Goal: Task Accomplishment & Management: Manage account settings

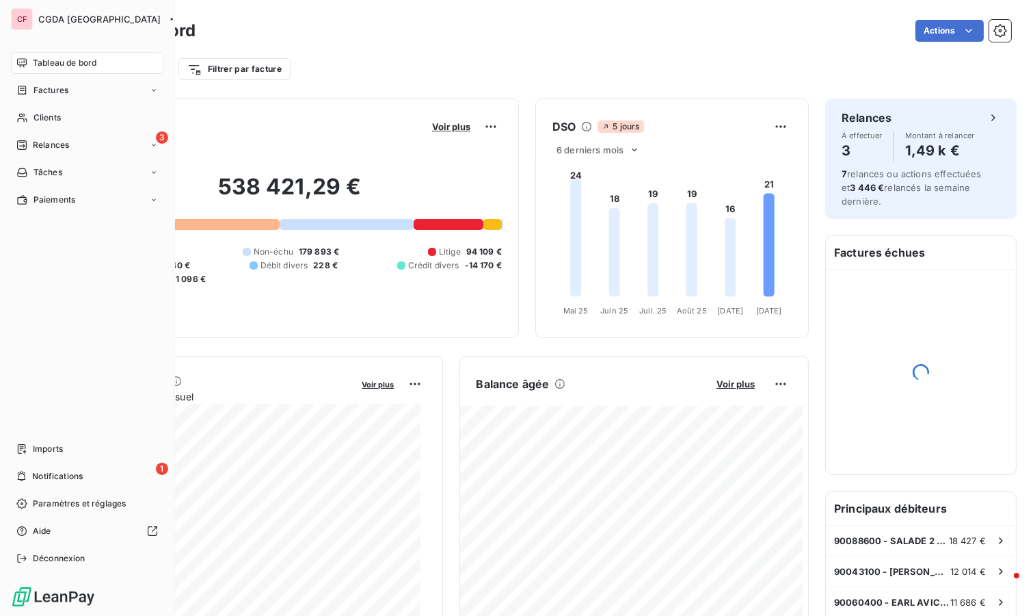
click at [50, 120] on span "Clients" at bounding box center [47, 117] width 27 height 12
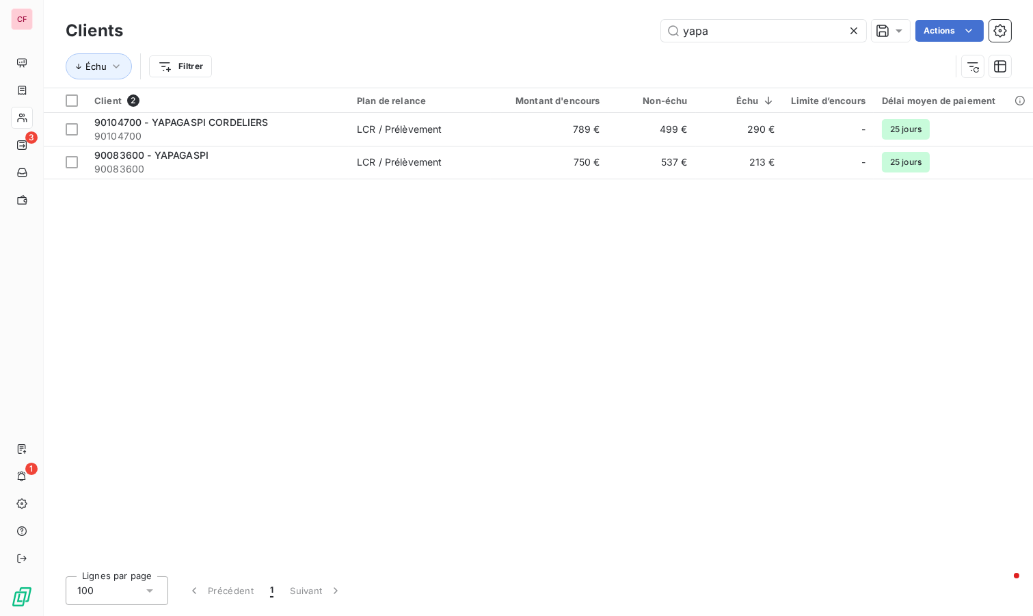
type input "yapa"
click at [458, 126] on span "LCR / Prélèvement" at bounding box center [420, 129] width 126 height 14
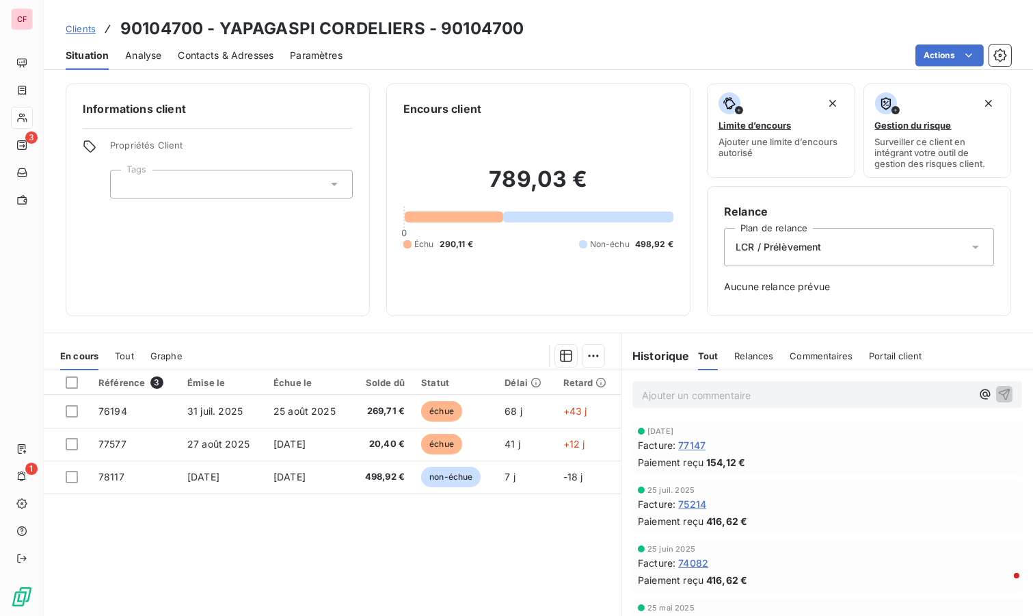
click at [250, 51] on span "Contacts & Adresses" at bounding box center [226, 56] width 96 height 14
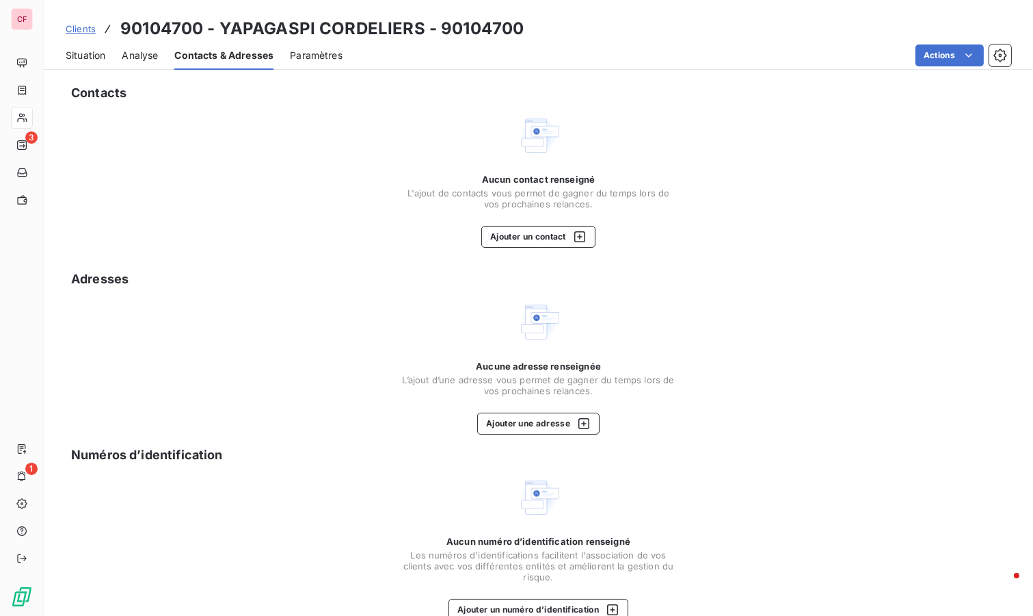
click at [93, 60] on span "Situation" at bounding box center [86, 56] width 40 height 14
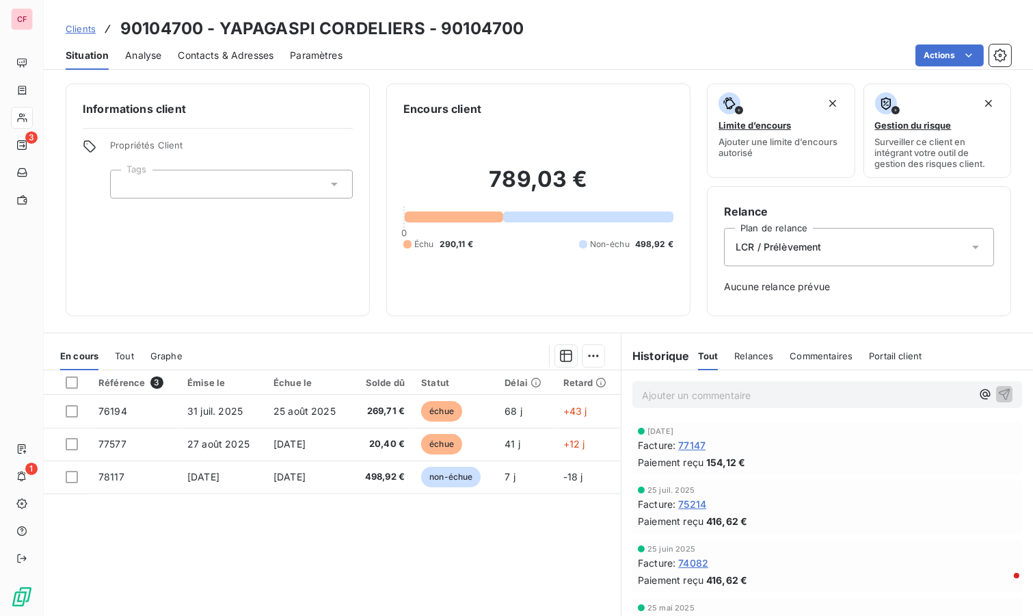
click at [228, 497] on div "Référence 3 Émise le Échue le Solde dû Statut Délai Retard 76194 [DATE] [DATE] …" at bounding box center [332, 501] width 577 height 263
click at [220, 53] on span "Contacts & Adresses" at bounding box center [226, 56] width 96 height 14
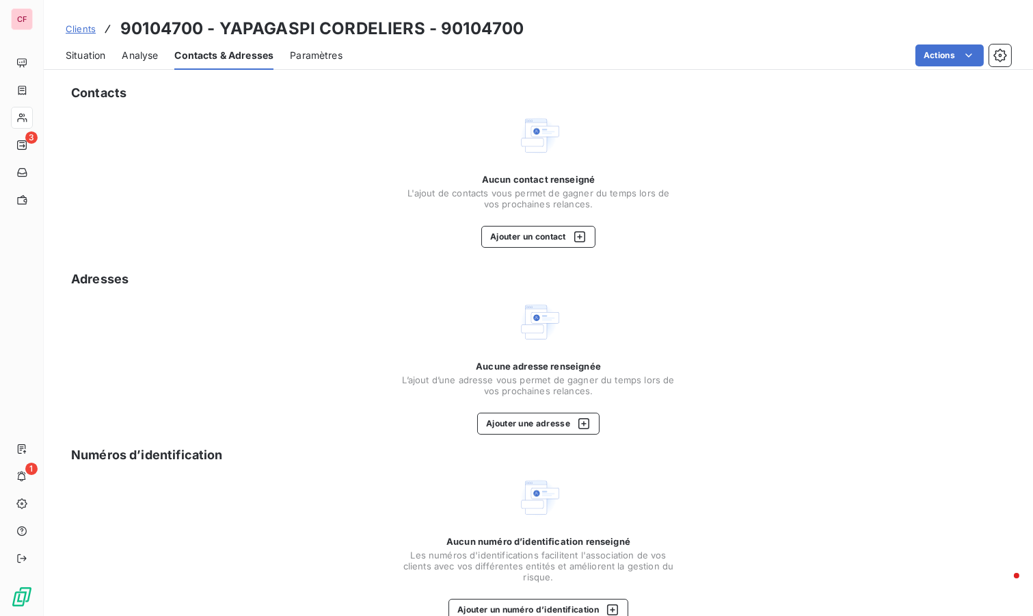
click at [96, 53] on span "Situation" at bounding box center [86, 56] width 40 height 14
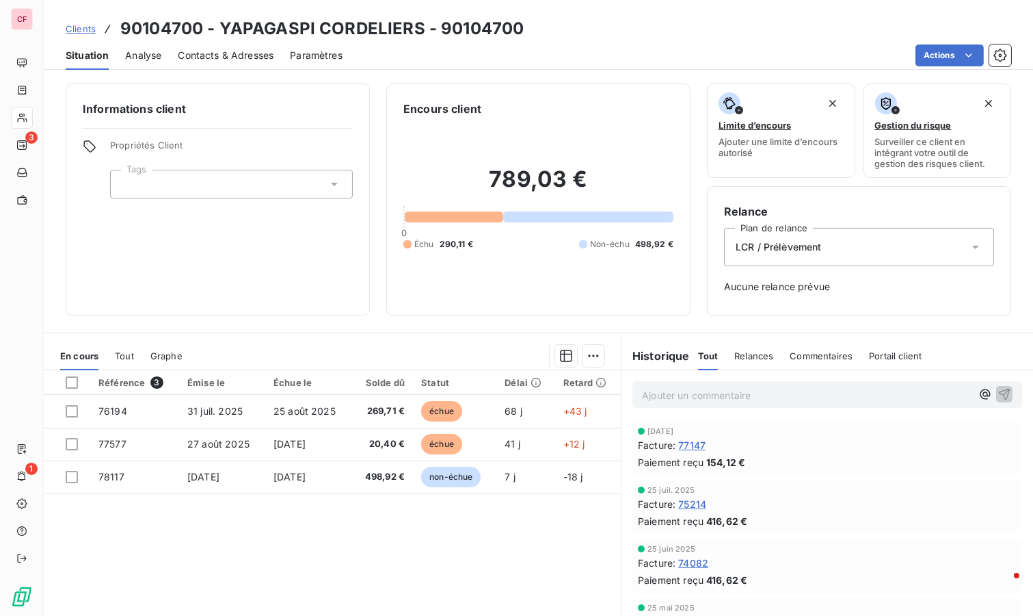
click at [426, 520] on div "Référence 3 Émise le Échue le Solde dû Statut Délai Retard 76194 [DATE] [DATE] …" at bounding box center [332, 501] width 577 height 263
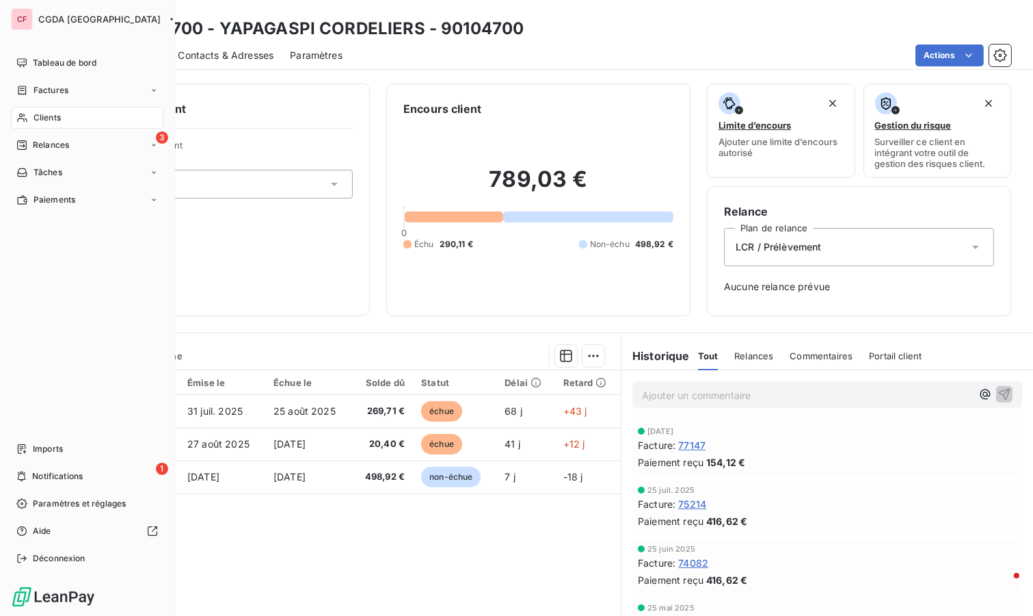
click at [15, 116] on div "Clients" at bounding box center [87, 118] width 153 height 22
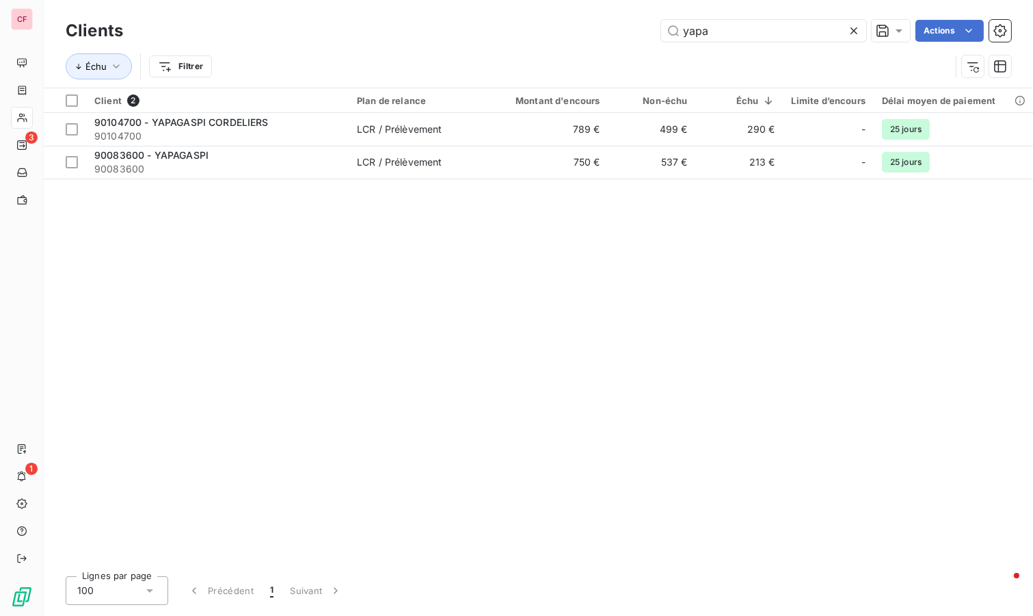
click at [788, 31] on input "yapa" at bounding box center [763, 31] width 205 height 22
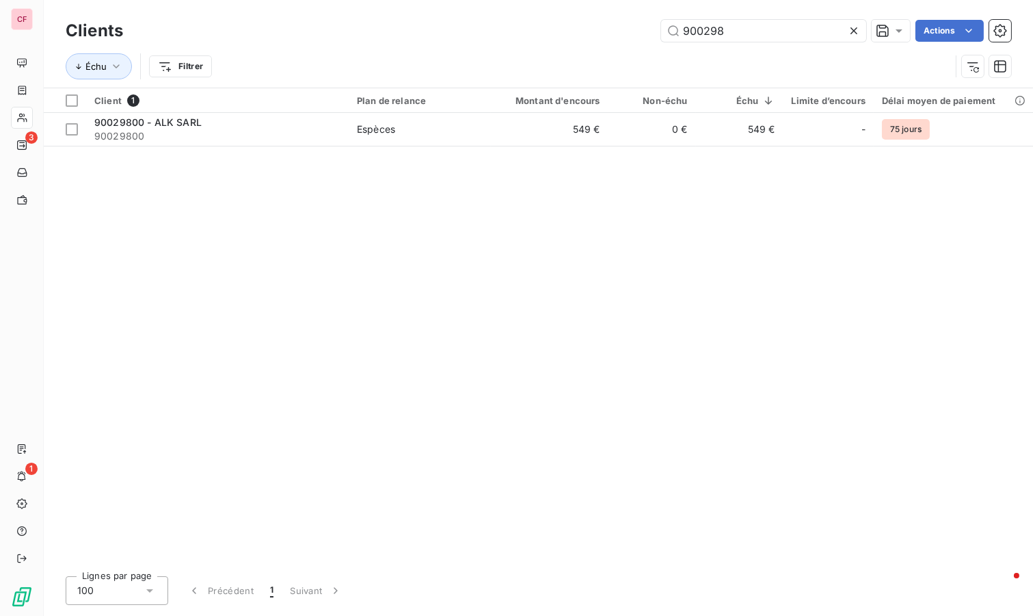
type input "900298"
click at [436, 134] on span "Espèces" at bounding box center [420, 129] width 126 height 14
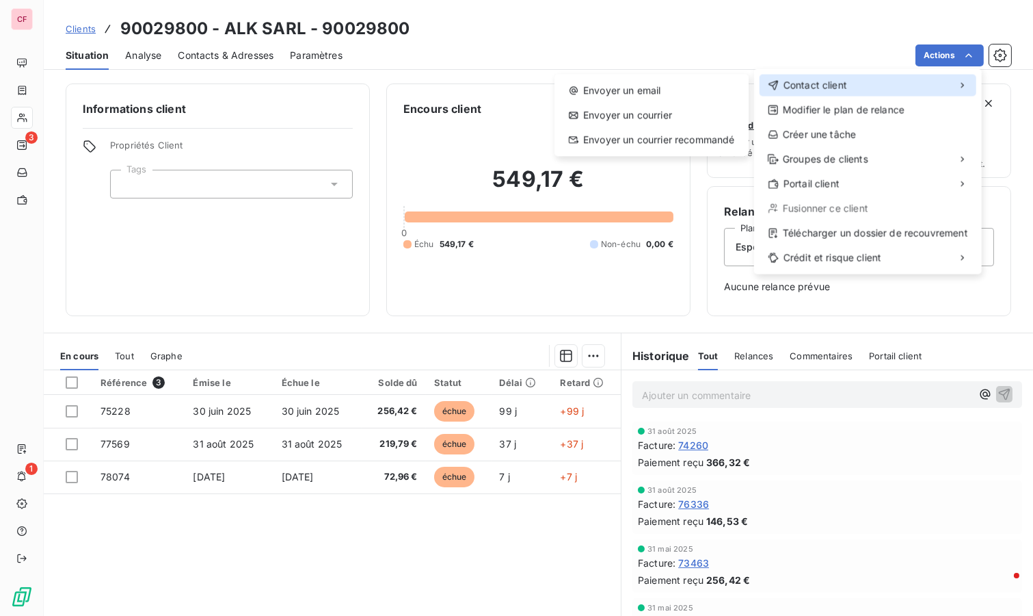
click at [923, 88] on div "Contact client" at bounding box center [868, 86] width 217 height 22
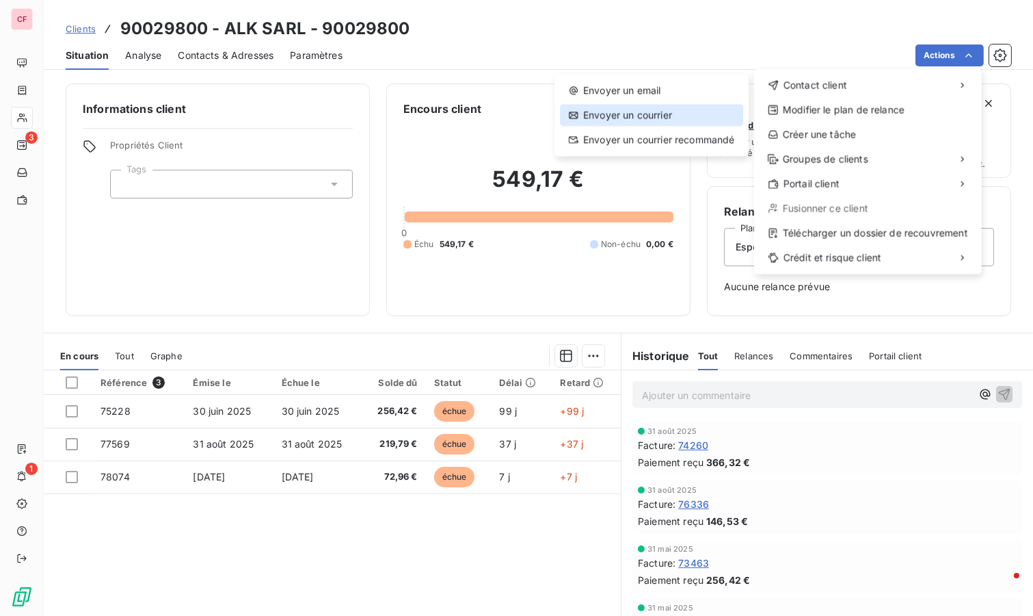
click at [693, 111] on div "Envoyer un courrier" at bounding box center [651, 115] width 183 height 22
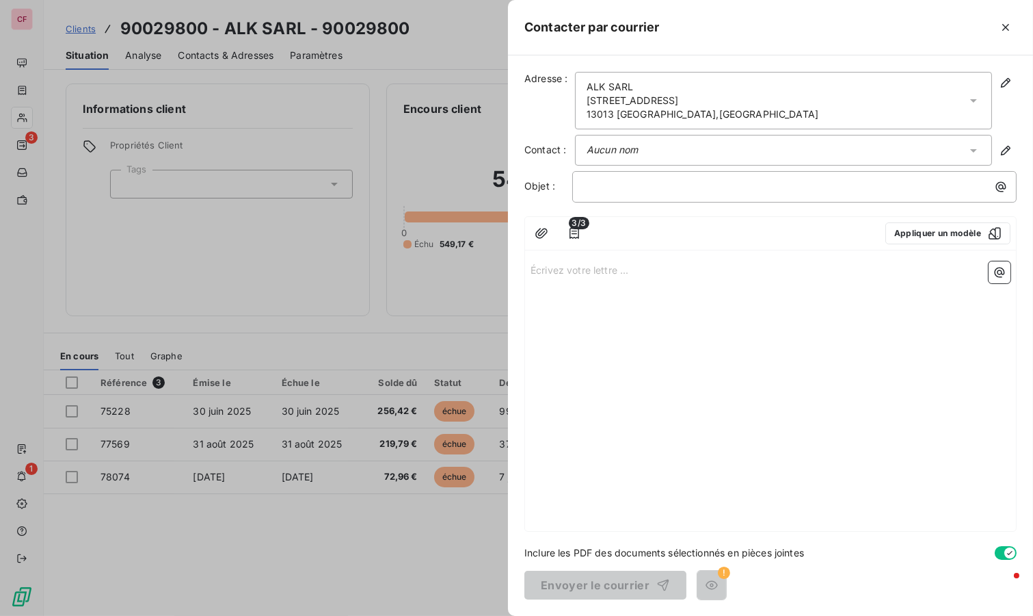
click at [988, 222] on button "Appliquer un modèle" at bounding box center [948, 233] width 125 height 22
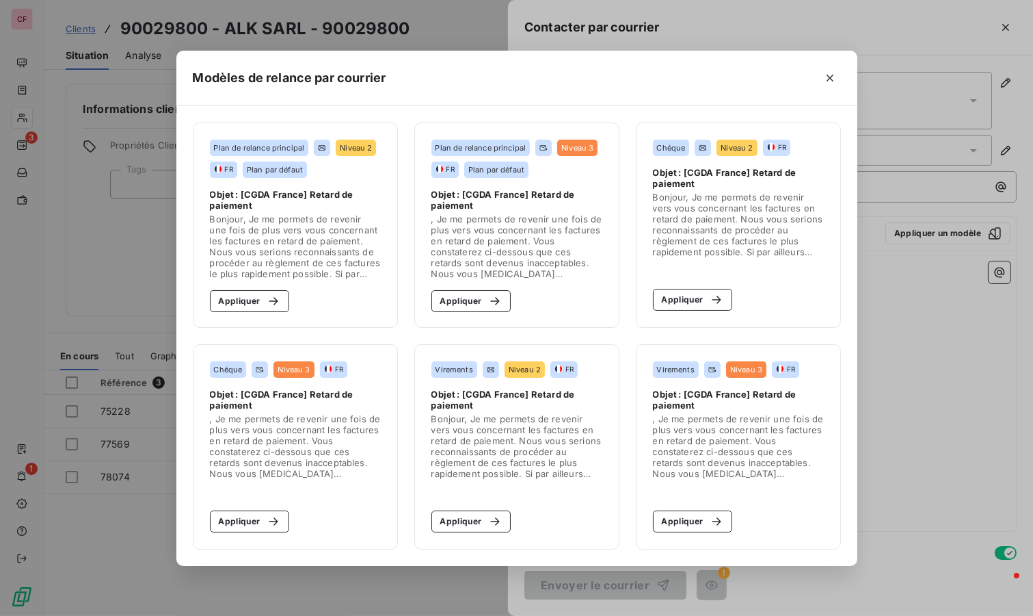
click at [492, 519] on icon "button" at bounding box center [495, 521] width 14 height 14
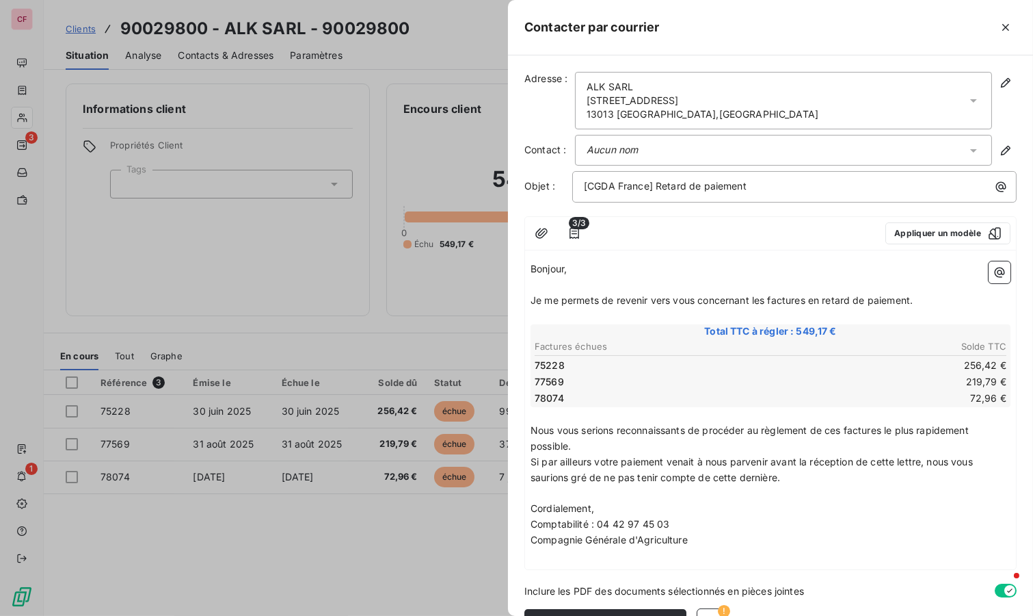
click at [922, 300] on p "Je me permets de revenir vers vous concernant les factures en retard de paiemen…" at bounding box center [771, 301] width 480 height 16
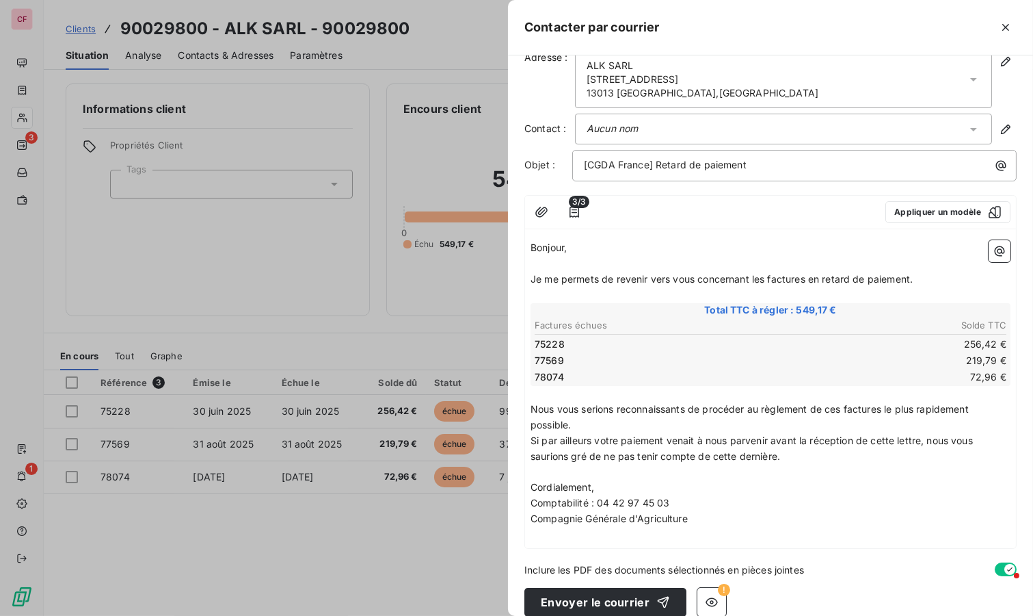
scroll to position [33, 0]
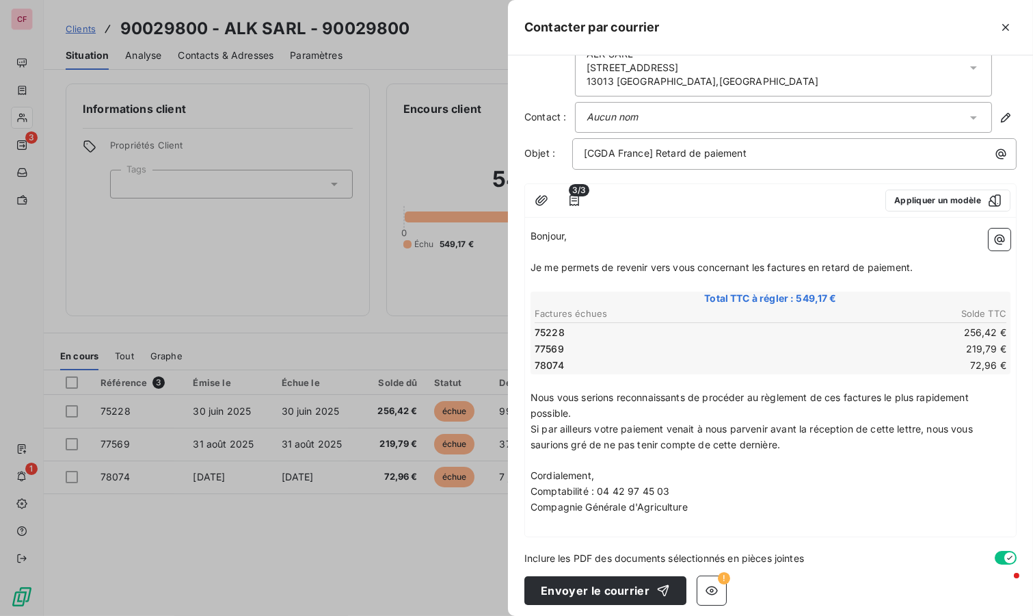
click at [708, 585] on icon "button" at bounding box center [712, 590] width 14 height 14
click at [711, 583] on icon "button" at bounding box center [712, 590] width 14 height 14
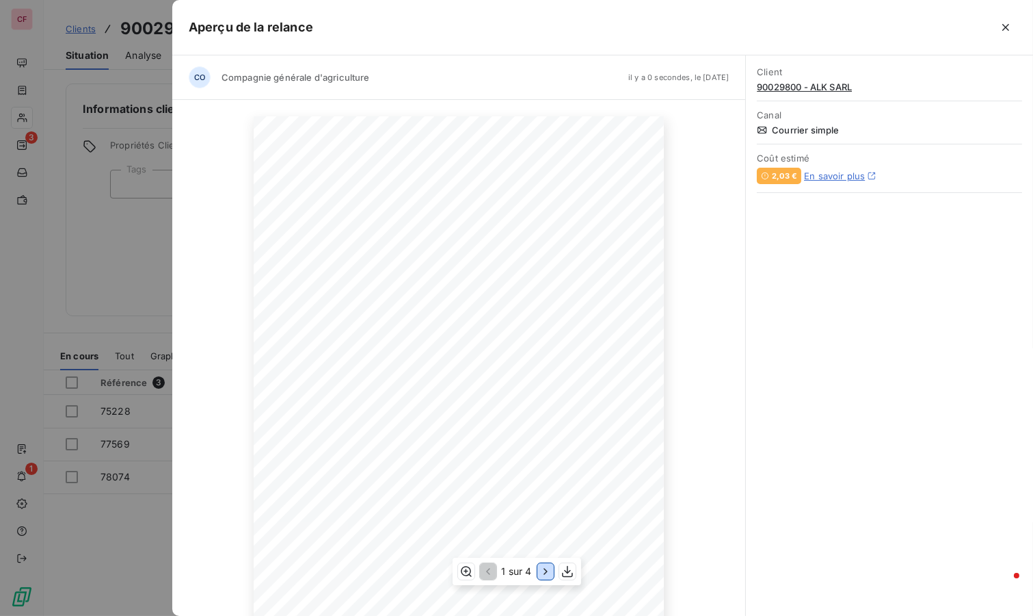
click at [546, 576] on icon "button" at bounding box center [546, 571] width 14 height 14
click at [546, 576] on icon "button" at bounding box center [547, 571] width 14 height 14
click at [488, 571] on icon "button" at bounding box center [487, 571] width 14 height 14
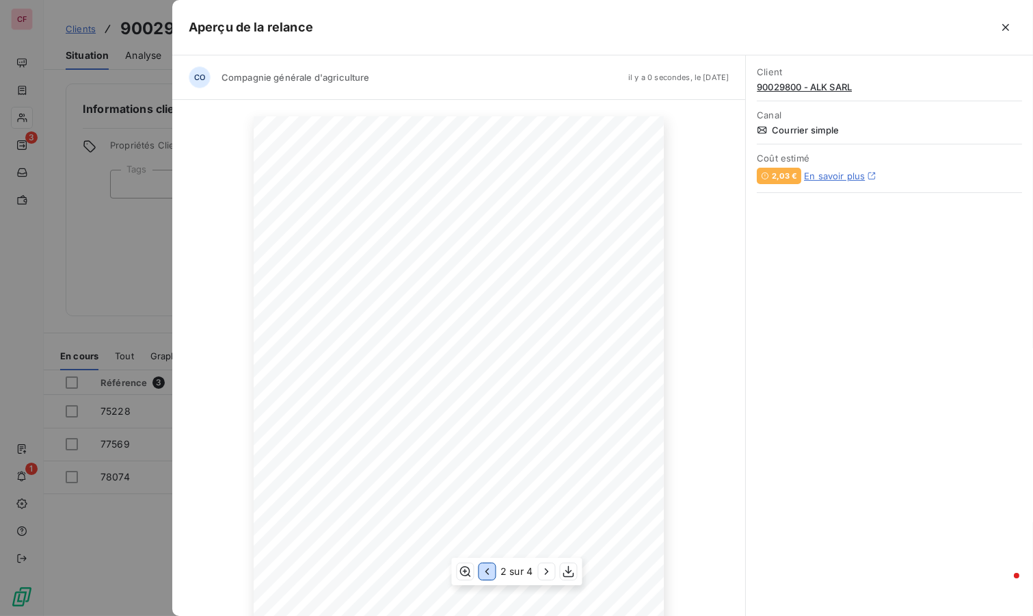
click at [488, 571] on icon "button" at bounding box center [487, 571] width 14 height 14
click at [1009, 31] on icon "button" at bounding box center [1006, 28] width 14 height 14
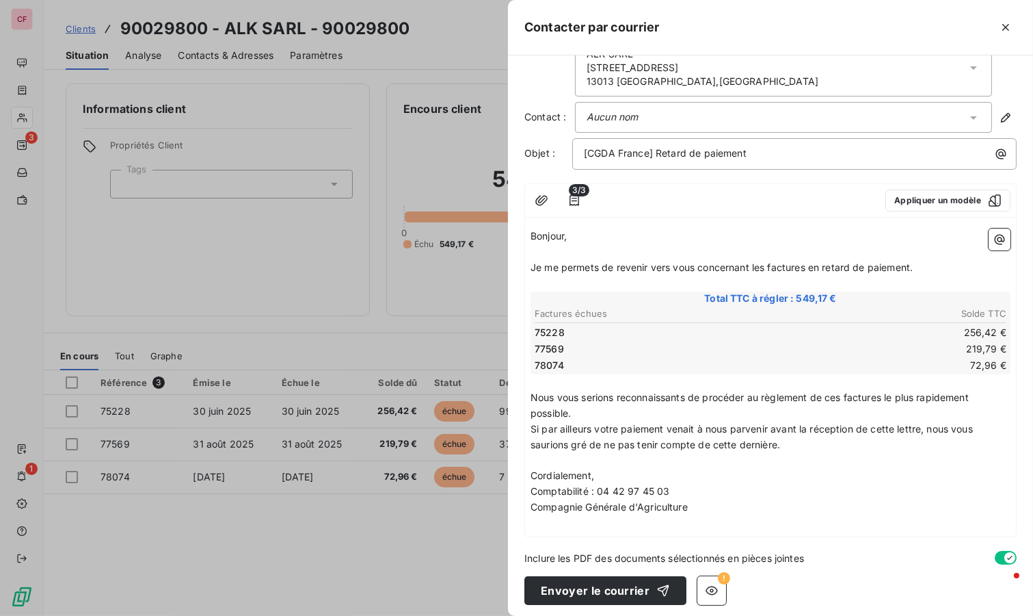
click at [618, 591] on button "Envoyer le courrier" at bounding box center [606, 590] width 162 height 29
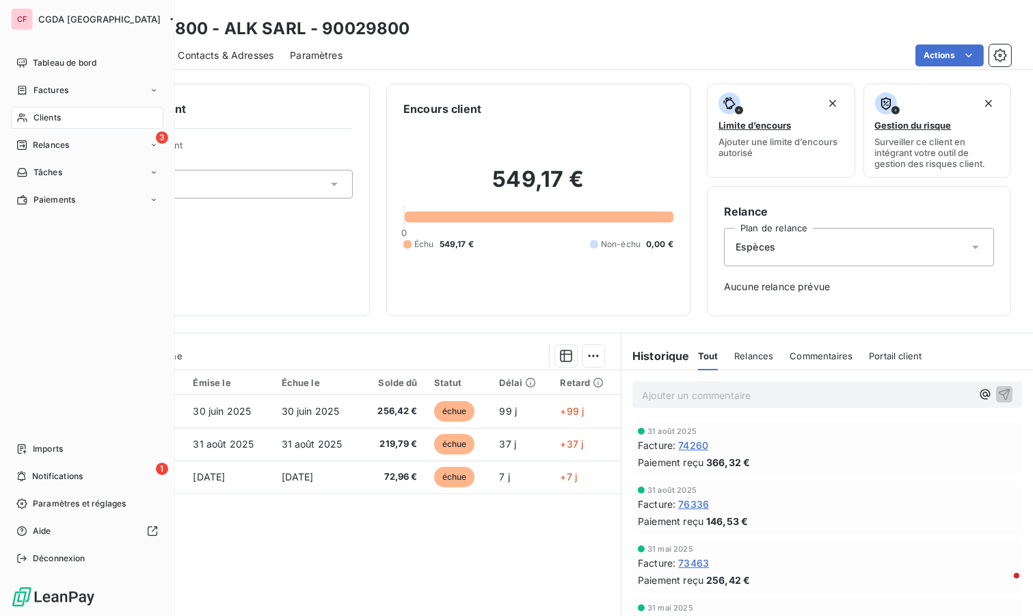
click at [36, 55] on div "Tableau de bord" at bounding box center [87, 63] width 153 height 22
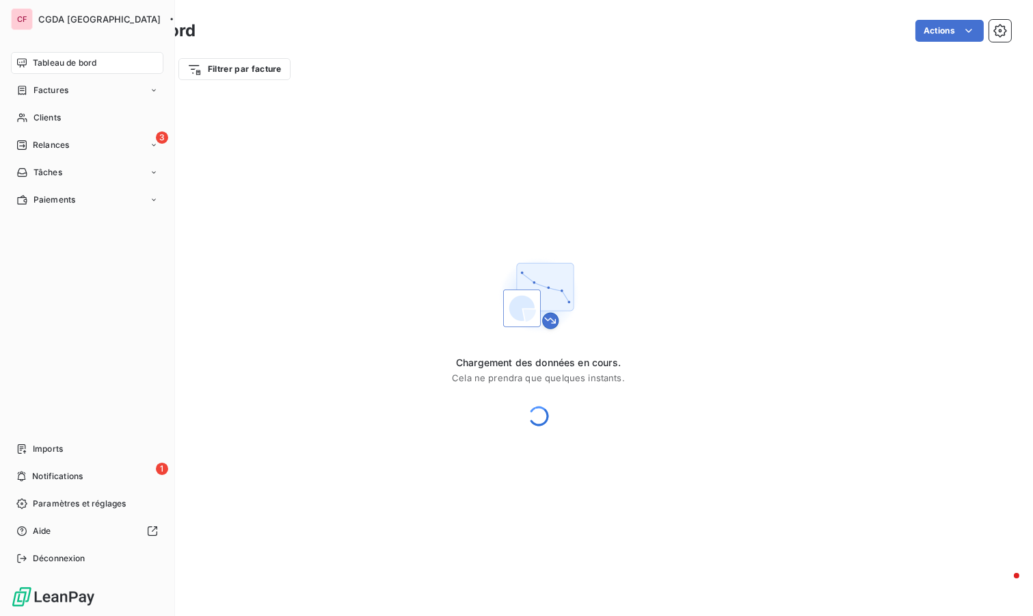
click at [57, 117] on span "Clients" at bounding box center [47, 117] width 27 height 12
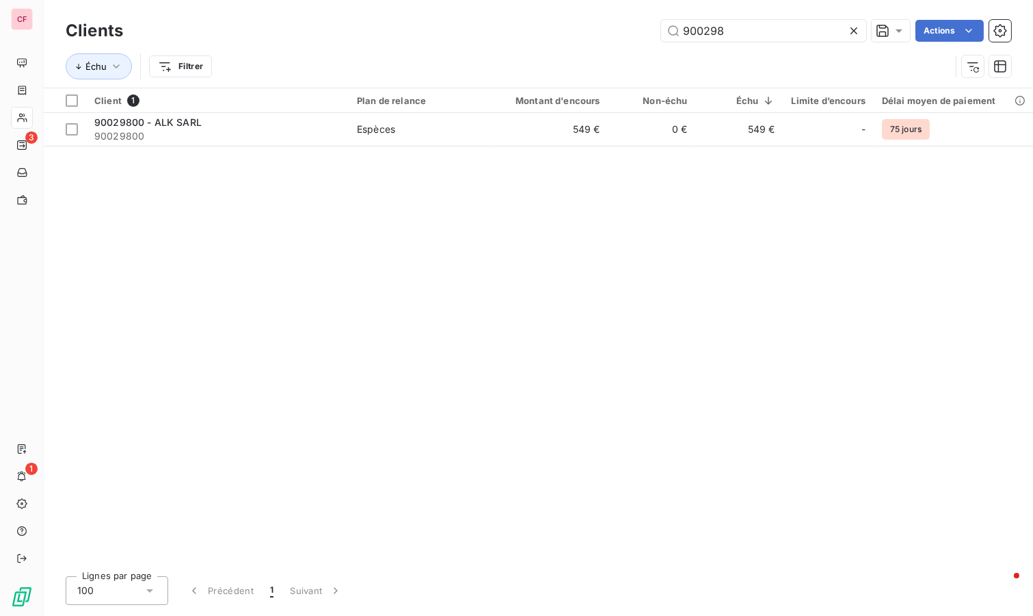
click at [851, 34] on icon at bounding box center [854, 31] width 14 height 14
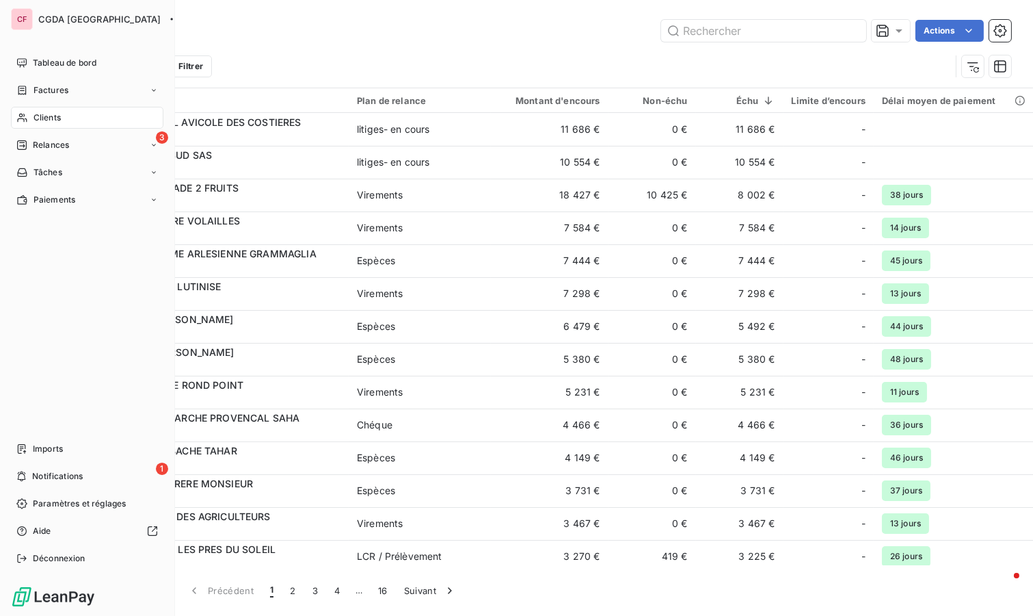
click at [96, 474] on div "1 Notifications" at bounding box center [87, 476] width 153 height 22
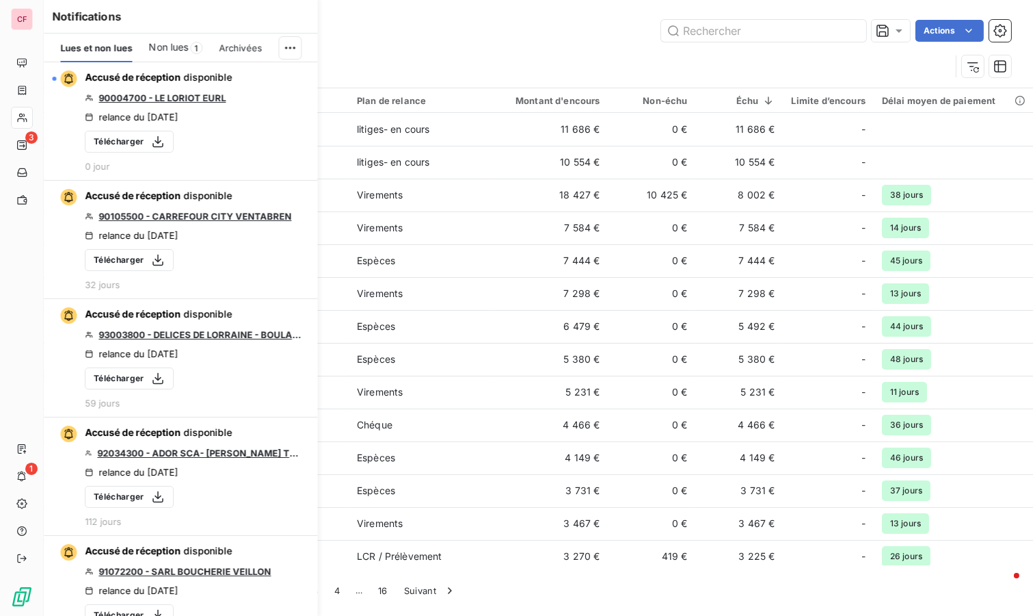
click at [176, 42] on span "Non lues" at bounding box center [169, 47] width 40 height 14
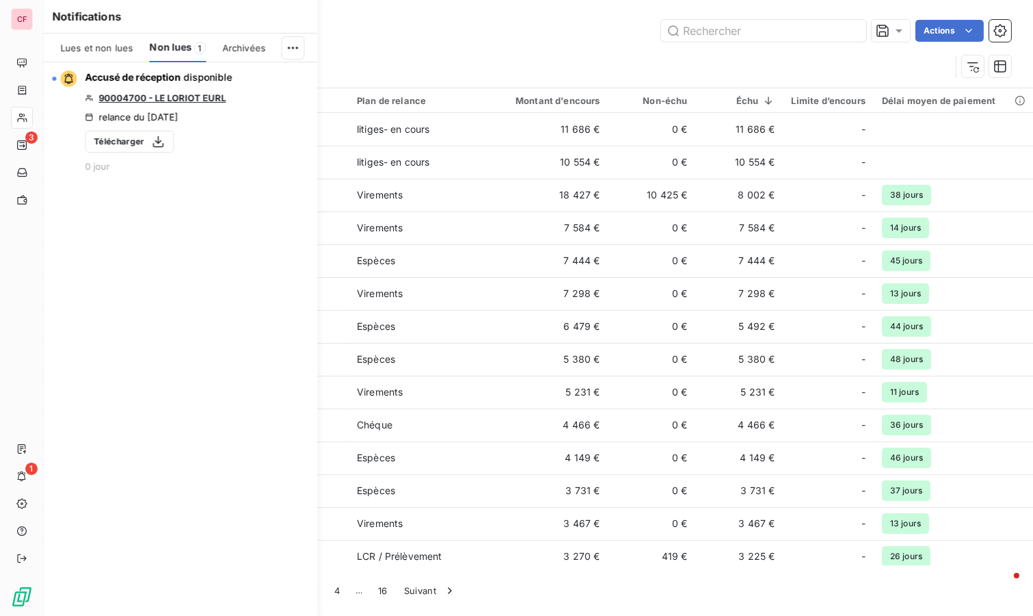
click at [101, 44] on span "Lues et non lues" at bounding box center [96, 47] width 72 height 11
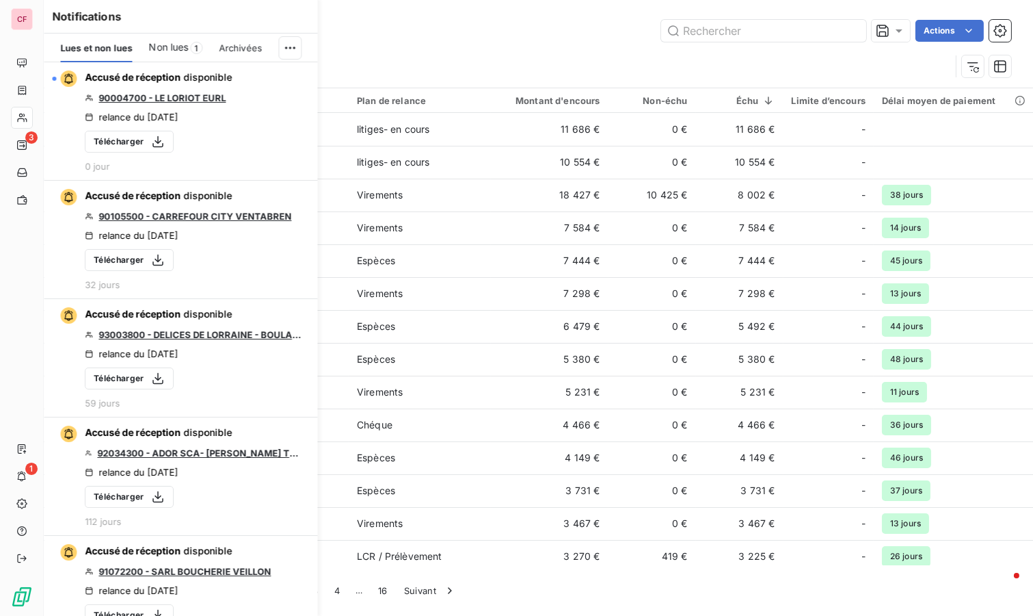
click at [176, 39] on div "Non lues 1" at bounding box center [175, 48] width 53 height 29
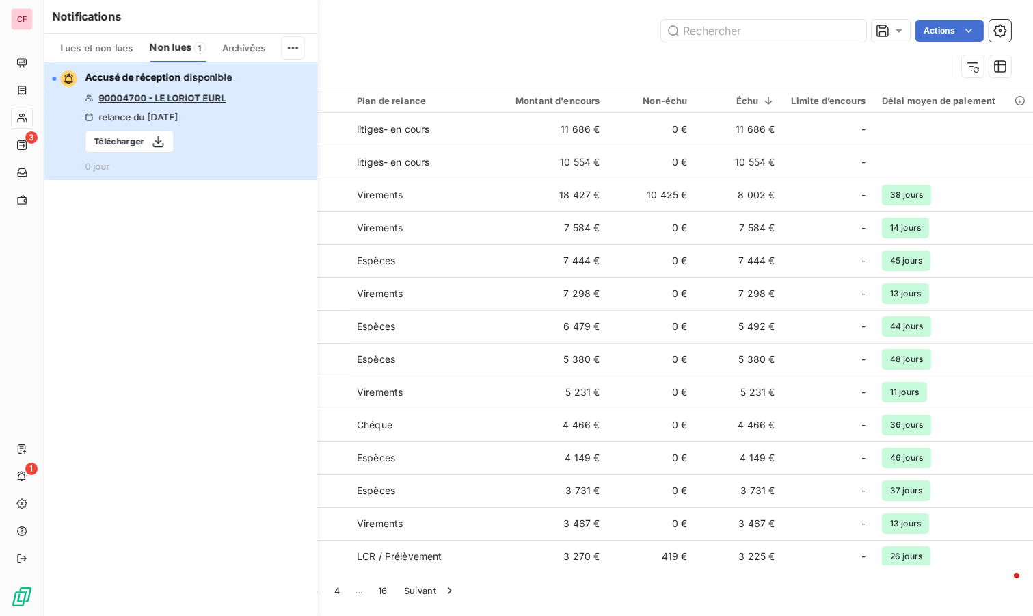
click at [150, 90] on div "Accusé de réception disponible 90004700 - LE LORIOT EURL relance du [DATE] Télé…" at bounding box center [158, 120] width 147 height 101
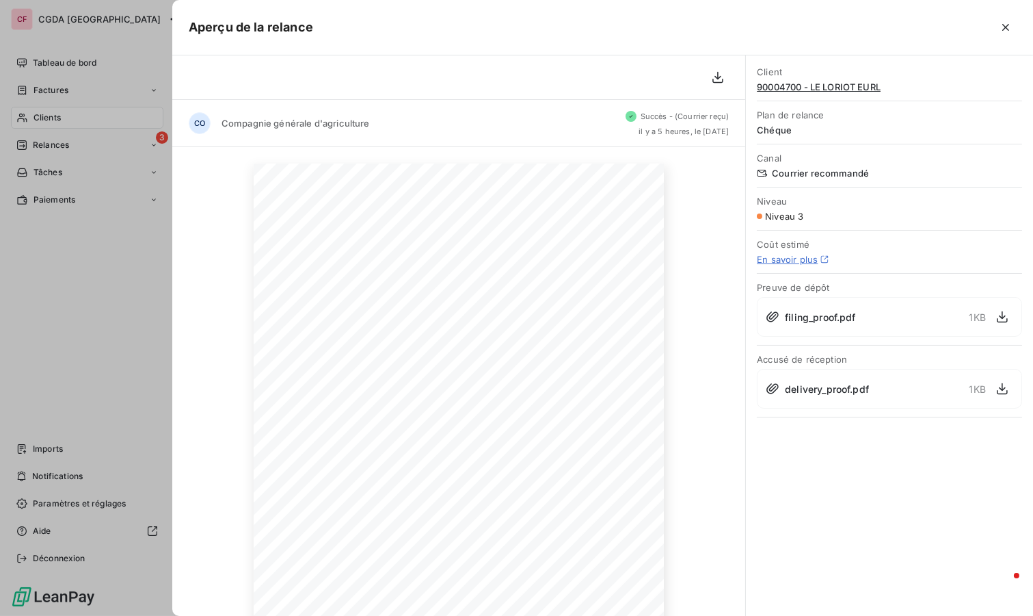
click at [992, 33] on div at bounding box center [665, 27] width 704 height 22
click at [998, 29] on button "button" at bounding box center [1006, 27] width 22 height 22
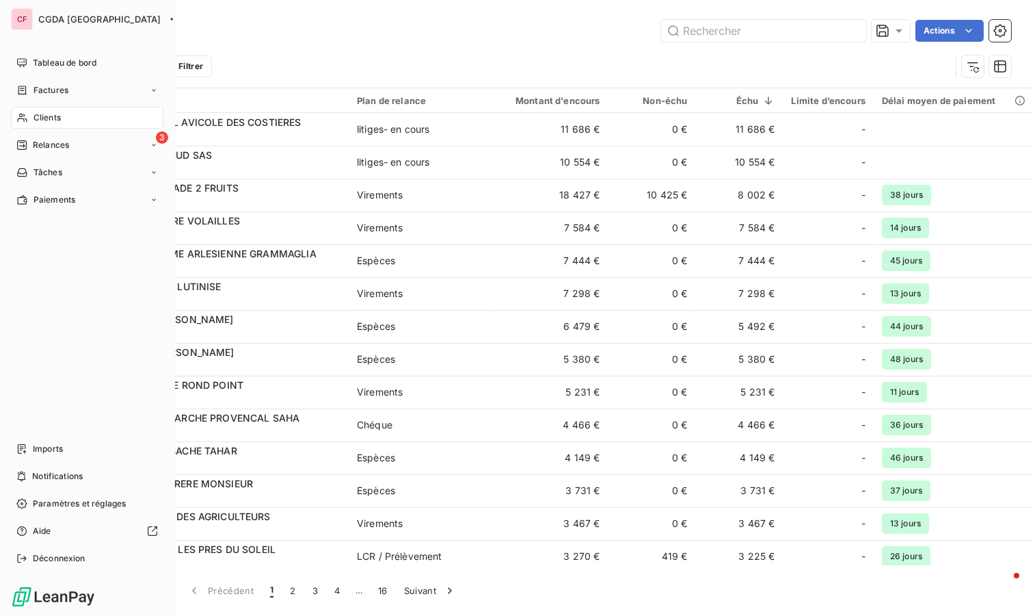
click at [72, 140] on div "3 Relances" at bounding box center [87, 145] width 153 height 22
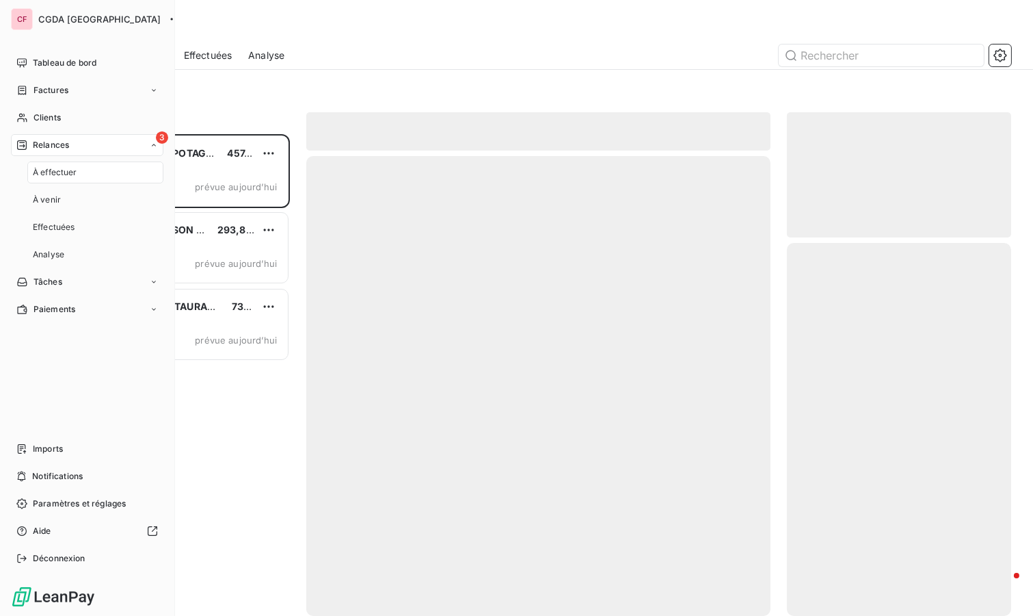
scroll to position [470, 213]
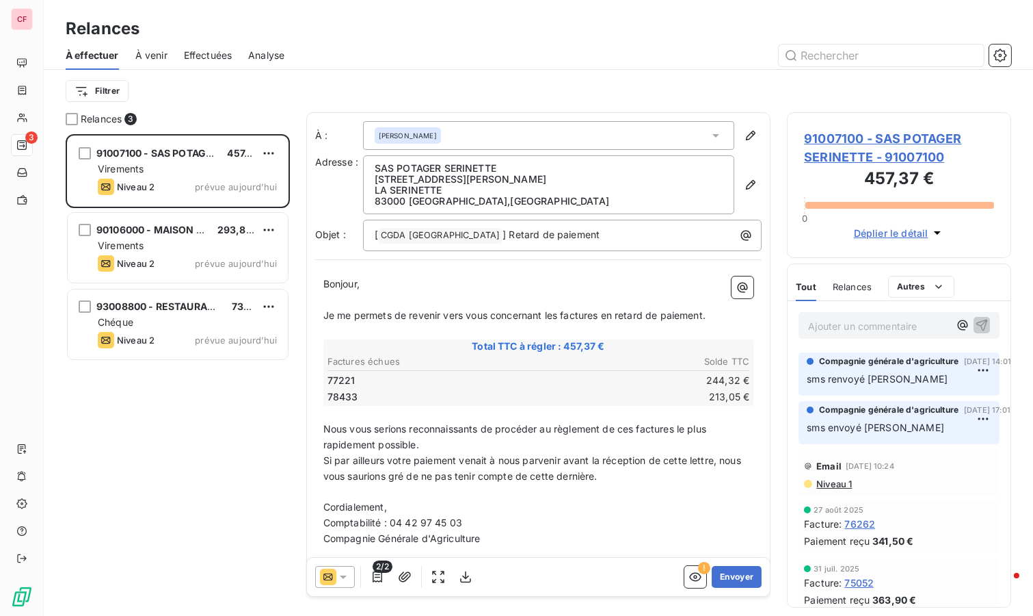
click at [375, 576] on icon "button" at bounding box center [378, 577] width 14 height 14
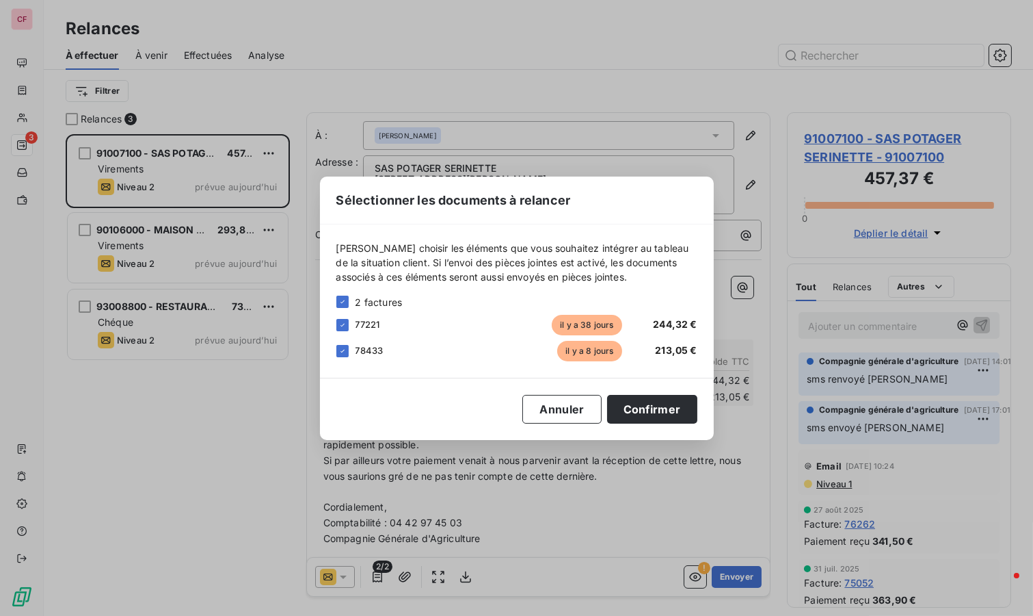
click at [675, 415] on button "Confirmer" at bounding box center [652, 409] width 90 height 29
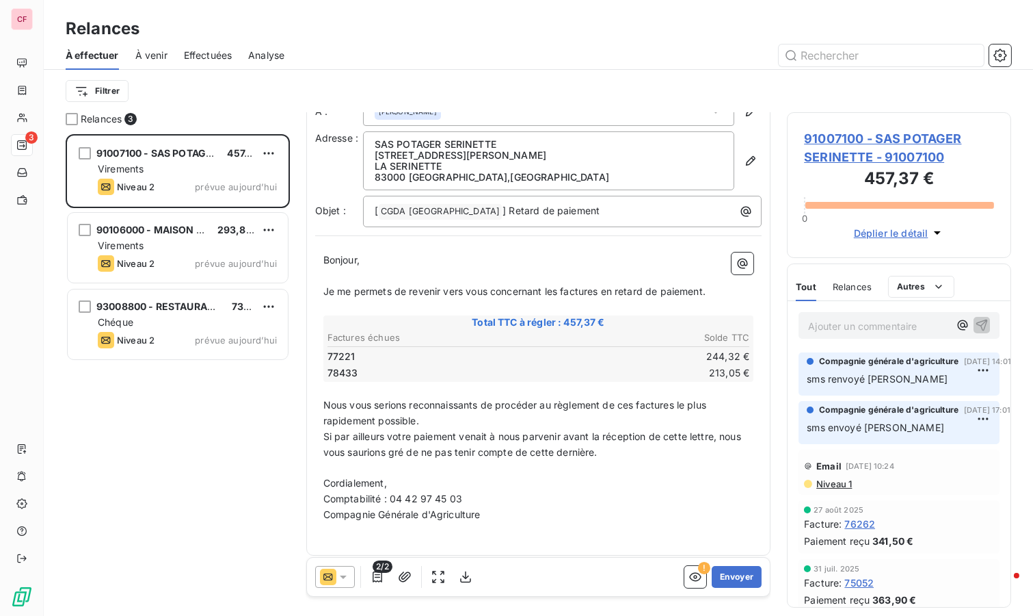
scroll to position [0, 0]
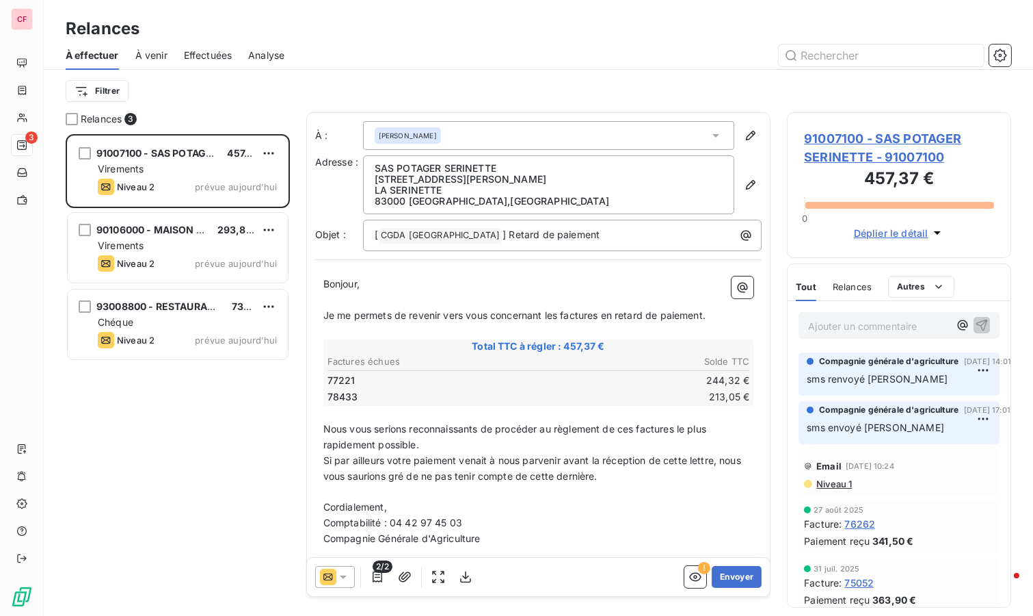
click at [380, 572] on div "2/2" at bounding box center [378, 577] width 22 height 22
click at [378, 579] on icon "button" at bounding box center [378, 577] width 14 height 14
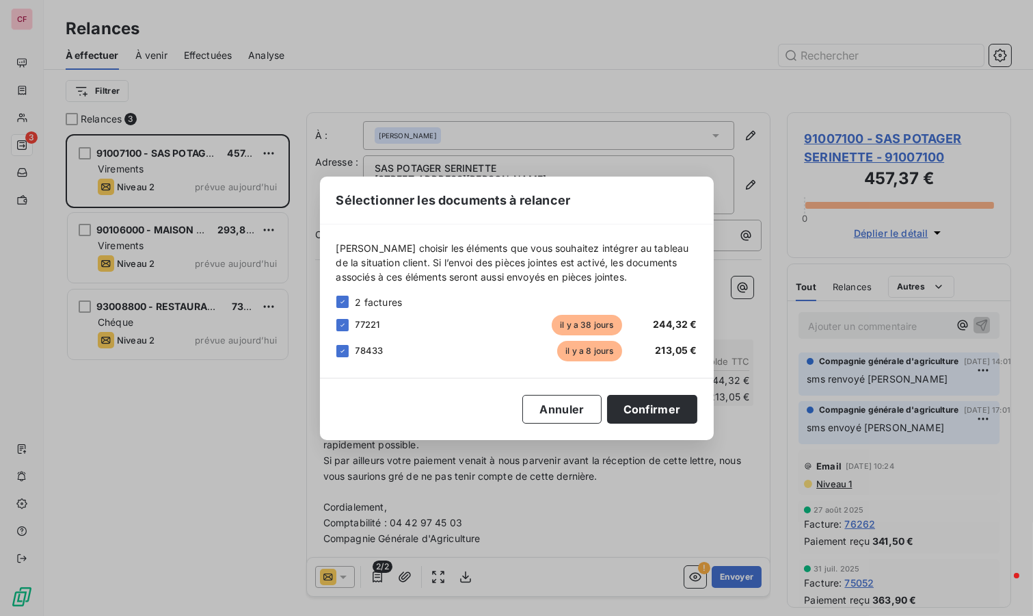
click at [535, 521] on div "Sélectionner les documents à relancer [PERSON_NAME] choisir les éléments que vo…" at bounding box center [516, 308] width 1033 height 616
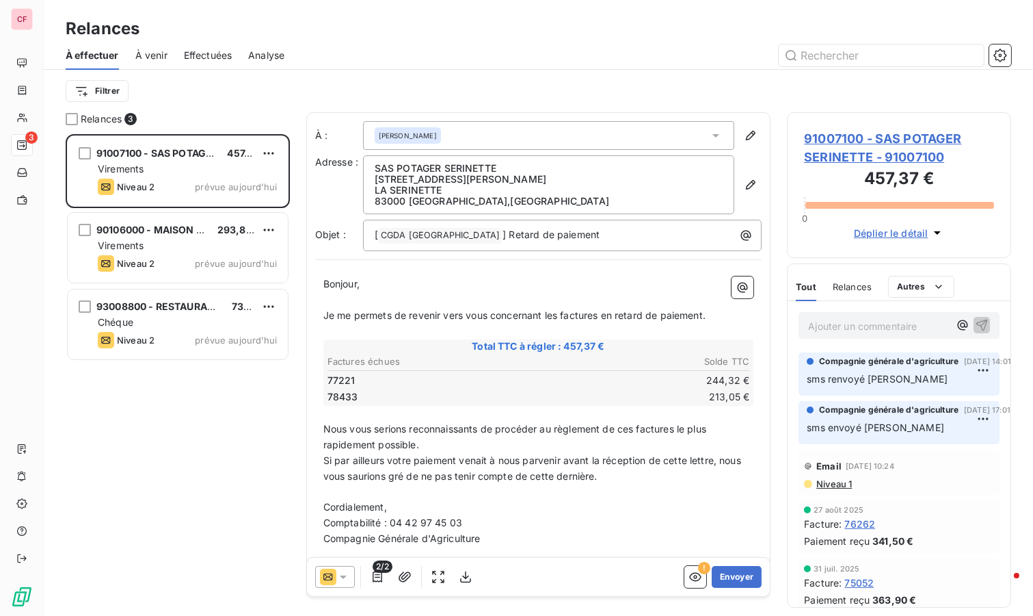
click at [689, 574] on icon "button" at bounding box center [696, 577] width 14 height 14
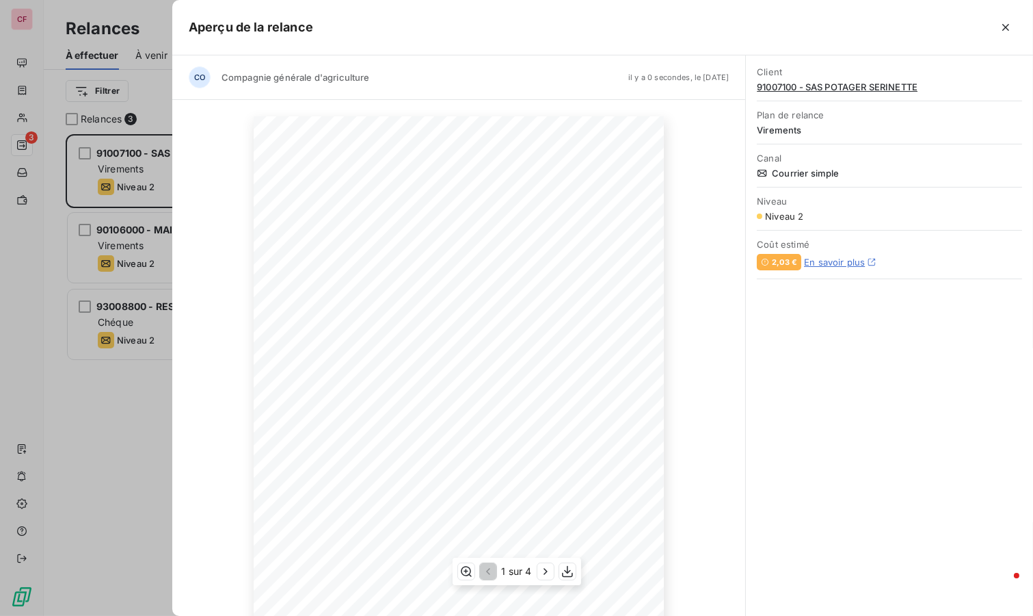
scroll to position [97, 0]
click at [547, 574] on icon "button" at bounding box center [546, 571] width 14 height 14
click at [548, 574] on icon "button" at bounding box center [547, 571] width 14 height 14
click at [1003, 27] on icon "button" at bounding box center [1006, 28] width 14 height 14
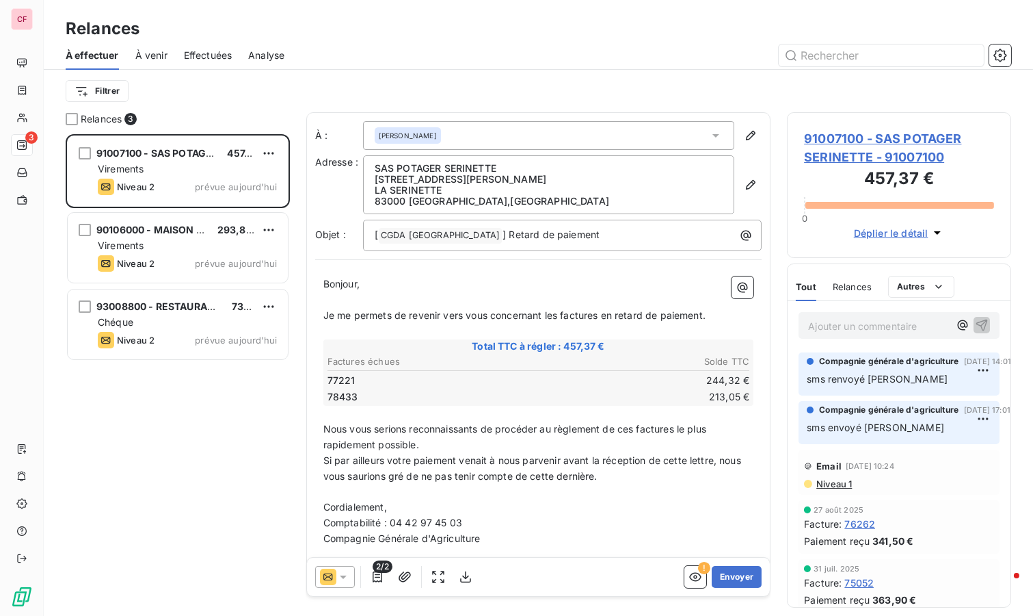
click at [719, 575] on button "Envoyer" at bounding box center [737, 577] width 50 height 22
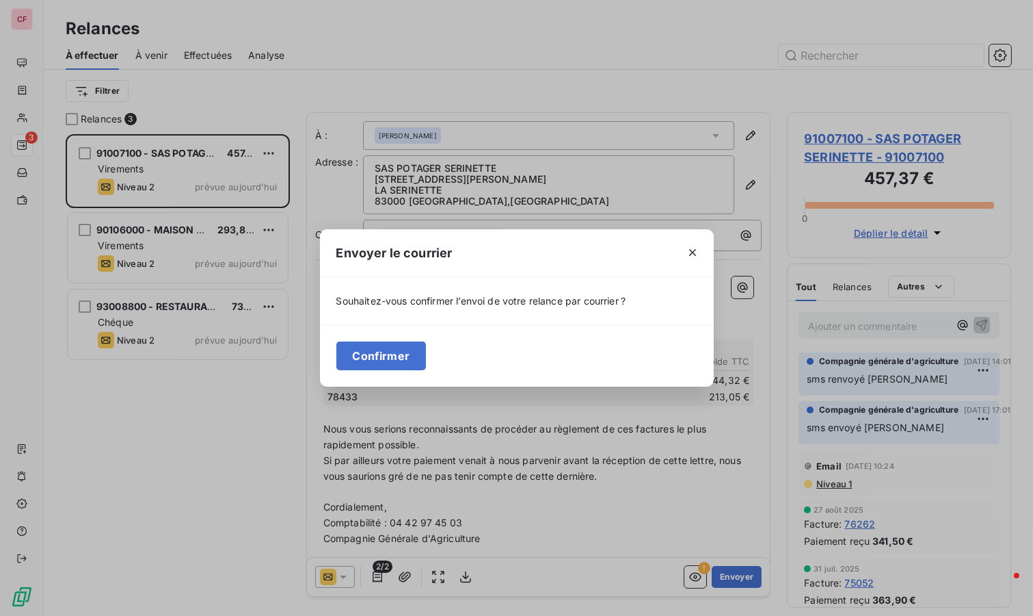
click at [398, 352] on button "Confirmer" at bounding box center [381, 355] width 90 height 29
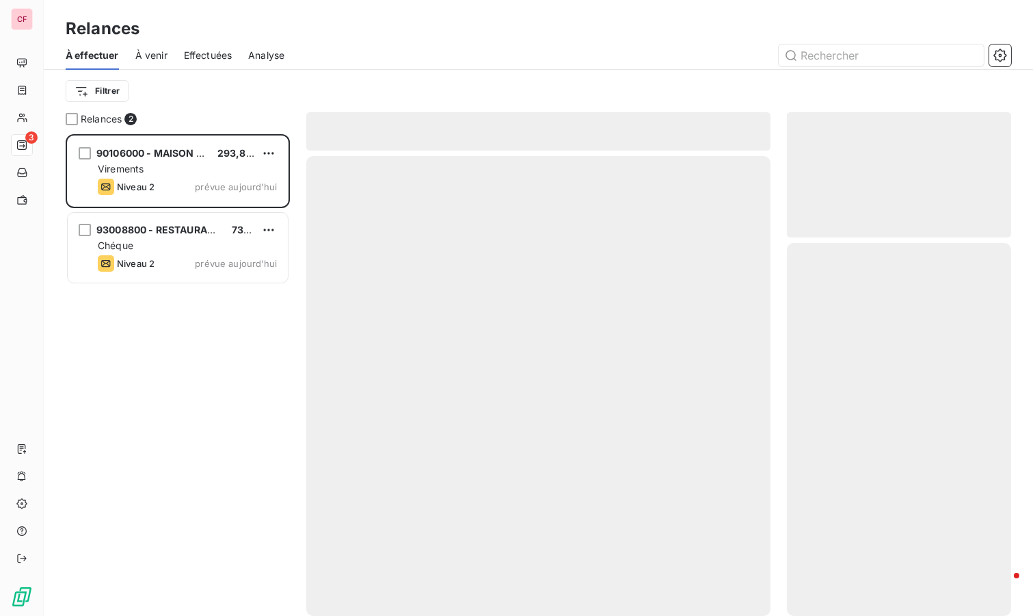
click at [205, 254] on div "93008800 - RESTAURANT FOOD VILLAGE - JDS 738,72 € Chéque Niveau 2 prévue [DATE]" at bounding box center [178, 248] width 220 height 70
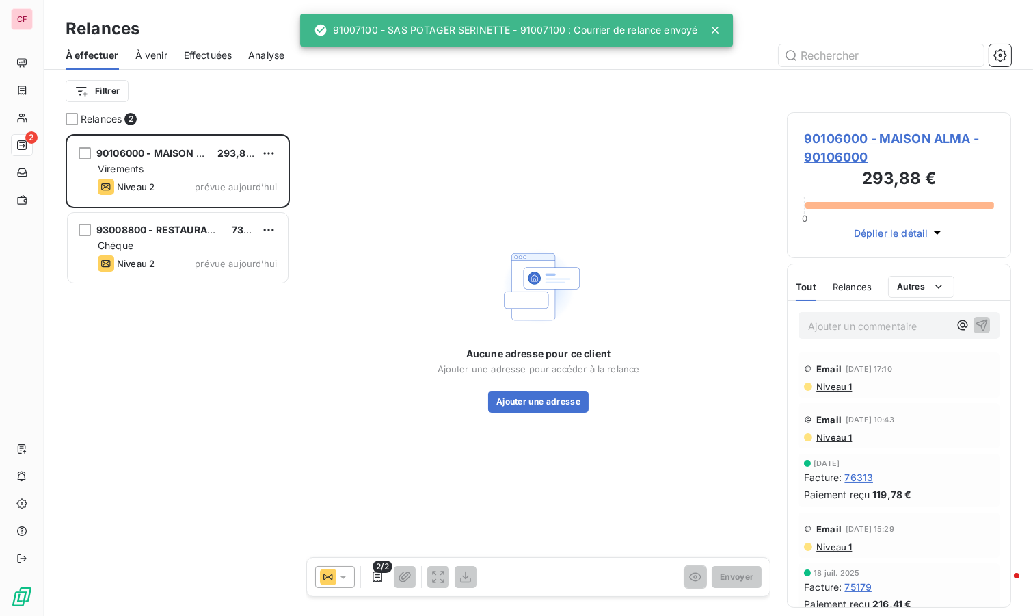
click at [163, 167] on div "Virements" at bounding box center [187, 169] width 179 height 14
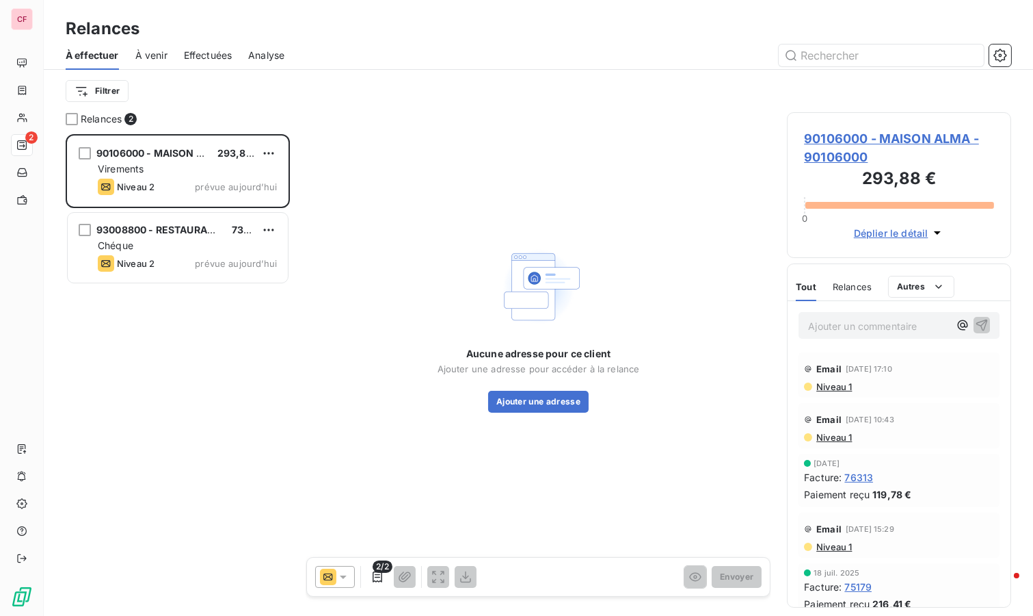
click at [569, 404] on button "Ajouter une adresse" at bounding box center [538, 402] width 101 height 22
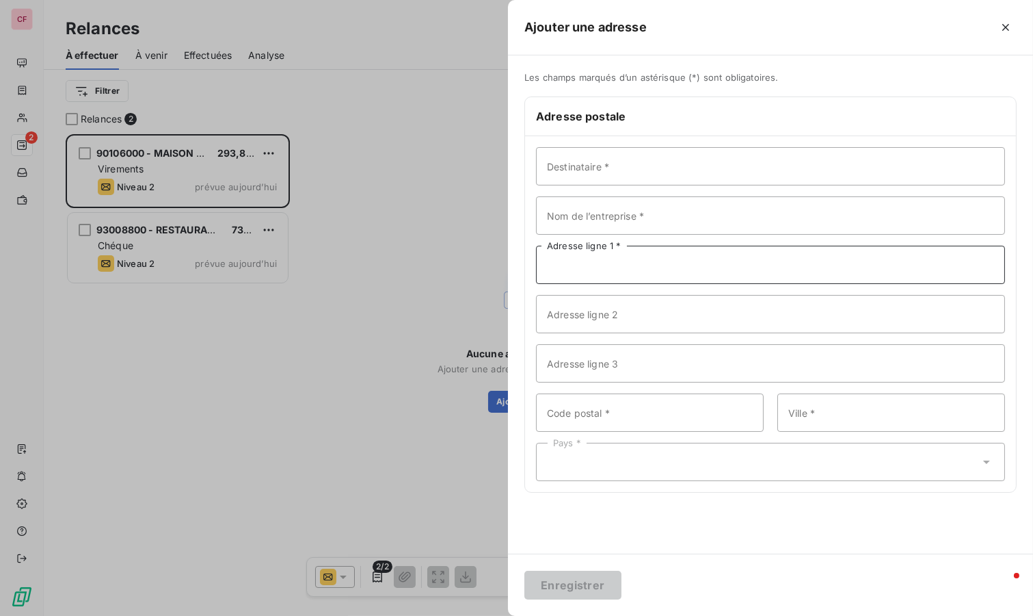
click at [635, 261] on input "Adresse ligne 1 *" at bounding box center [770, 265] width 469 height 38
paste input "[STREET_ADDRESS]"
type input "[STREET_ADDRESS]"
click at [604, 412] on input "Code postal *" at bounding box center [650, 412] width 228 height 38
type input "13600"
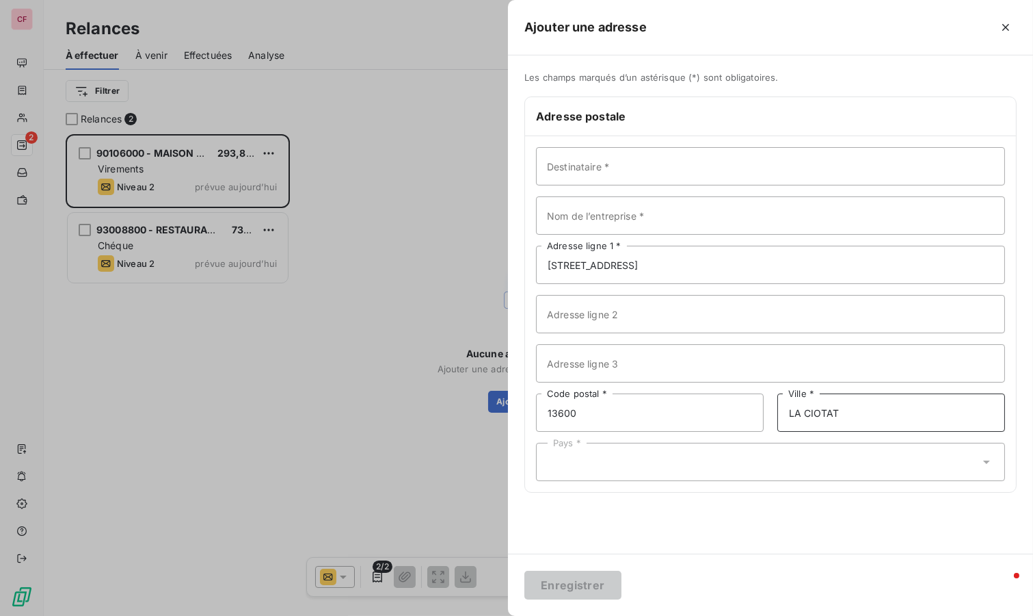
type input "LA CIOTAT"
click at [612, 229] on input "Nom de l’entreprise *" at bounding box center [770, 215] width 469 height 38
type input "MAISON ALMA"
click at [328, 406] on div at bounding box center [516, 308] width 1033 height 616
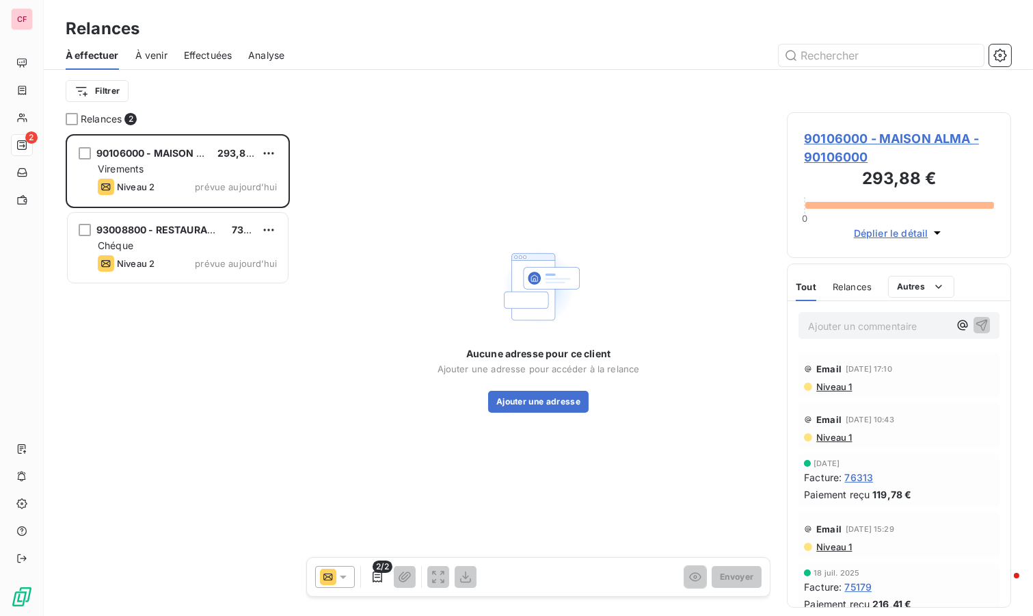
click at [558, 393] on button "Ajouter une adresse" at bounding box center [538, 402] width 101 height 22
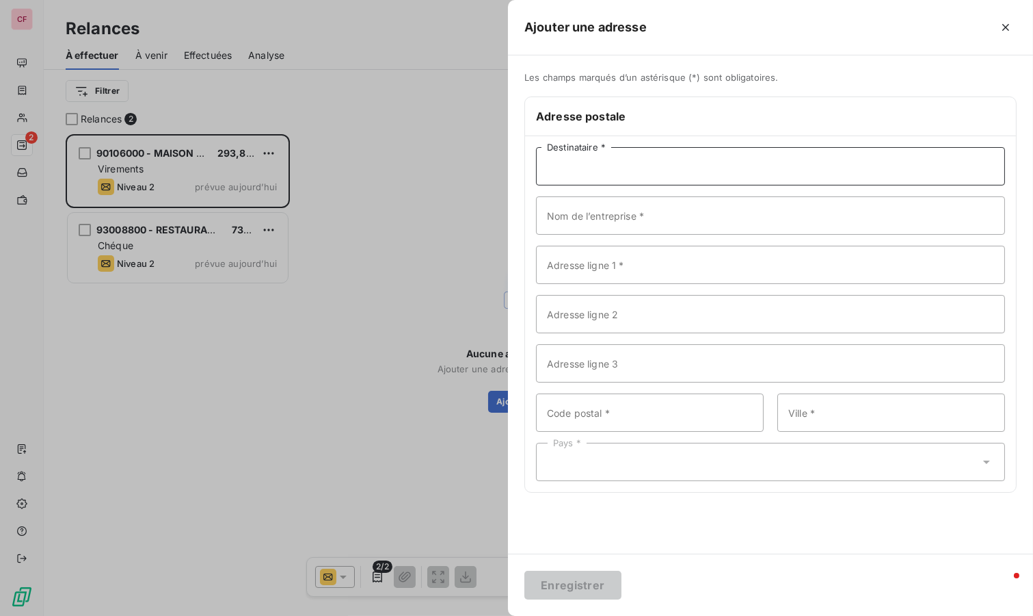
click at [625, 175] on input "Destinataire *" at bounding box center [770, 166] width 469 height 38
type input "MAISON ALMA"
click at [638, 216] on input "Nom de l’entreprise *" at bounding box center [770, 215] width 469 height 38
type input "MAISON ALMA"
click at [624, 327] on input "Adresse ligne 2" at bounding box center [770, 314] width 469 height 38
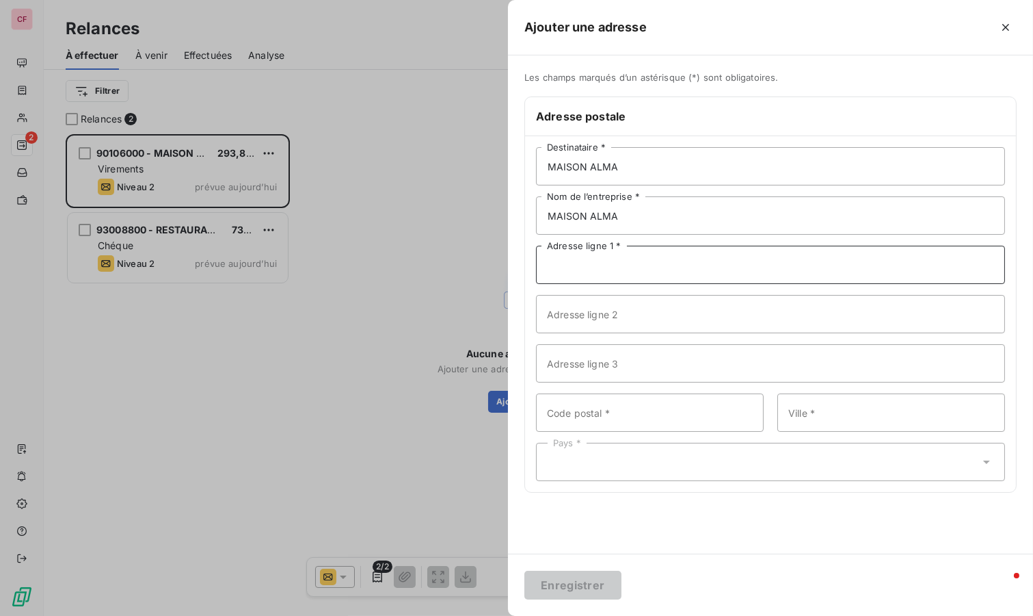
click at [624, 263] on input "Adresse ligne 1 *" at bounding box center [770, 265] width 469 height 38
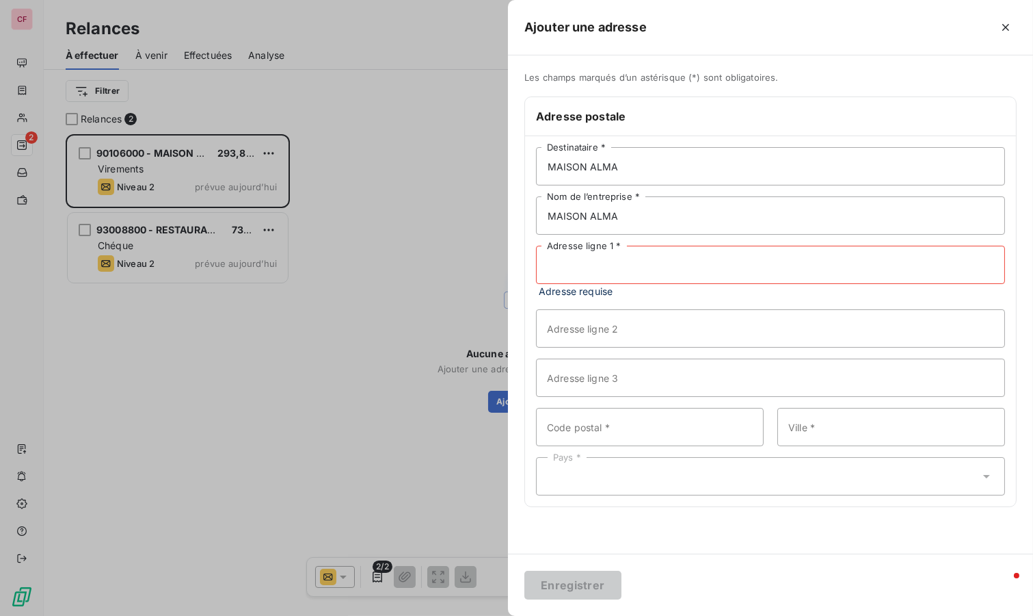
click at [610, 260] on input "Adresse ligne 1 *" at bounding box center [770, 265] width 469 height 38
paste input "[STREET_ADDRESS]"
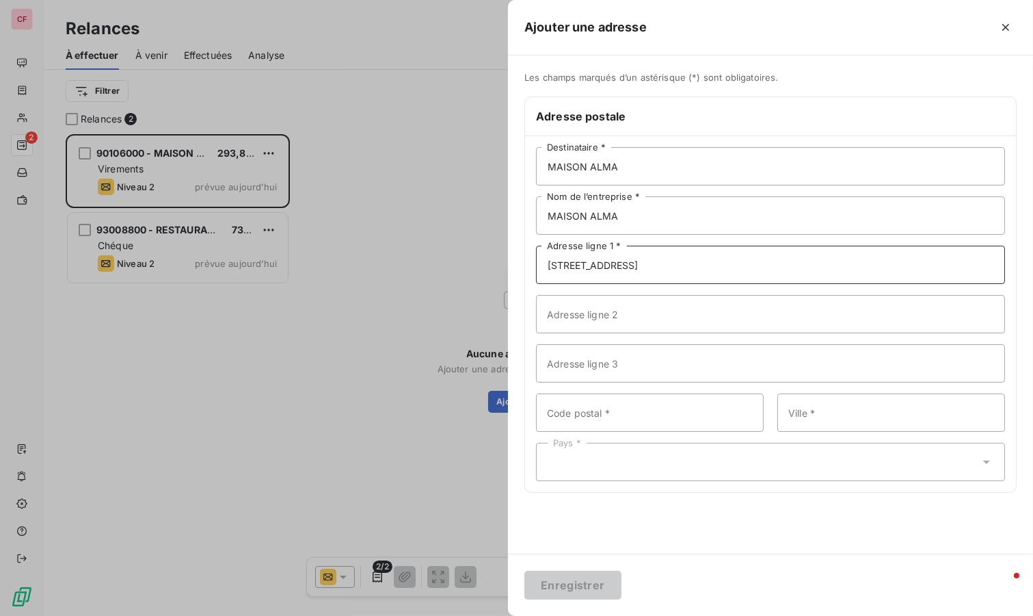
type input "[STREET_ADDRESS]"
click at [592, 403] on input "Code postal *" at bounding box center [650, 412] width 228 height 38
type input "13600"
type input "LA CIOTAT"
click at [739, 510] on div "Les champs marqués d’un astérisque (*) sont obligatoires. Adresse postale MAISO…" at bounding box center [770, 304] width 525 height 498
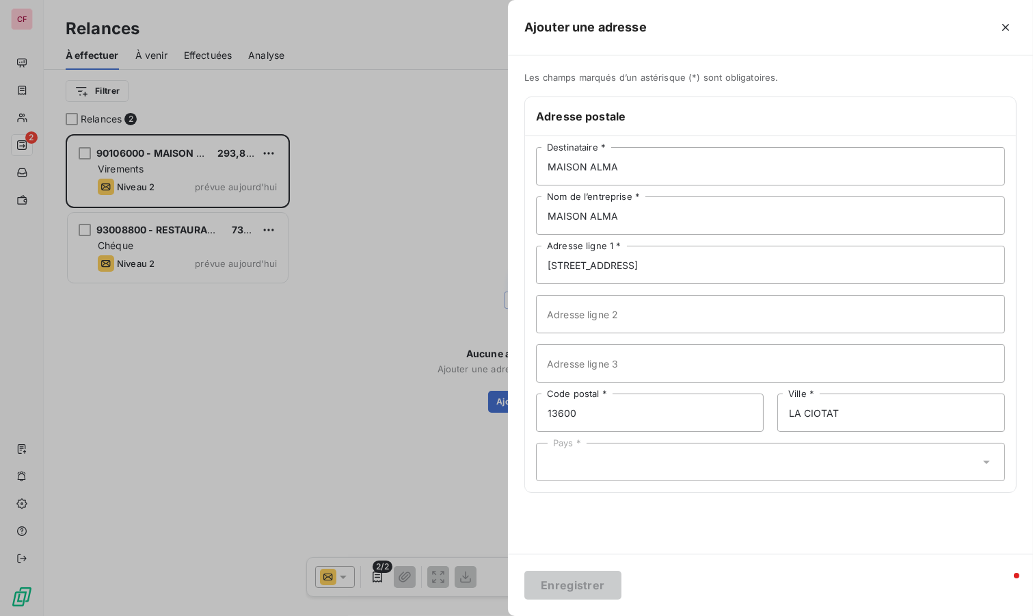
click at [621, 462] on div "Pays *" at bounding box center [770, 461] width 469 height 38
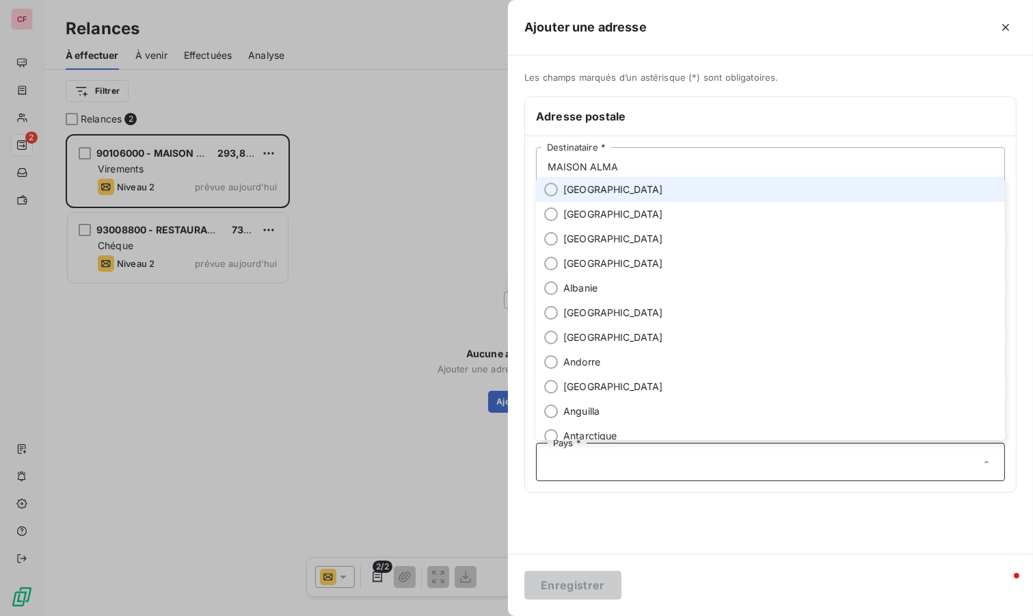
click at [548, 183] on input "radio" at bounding box center [551, 190] width 14 height 14
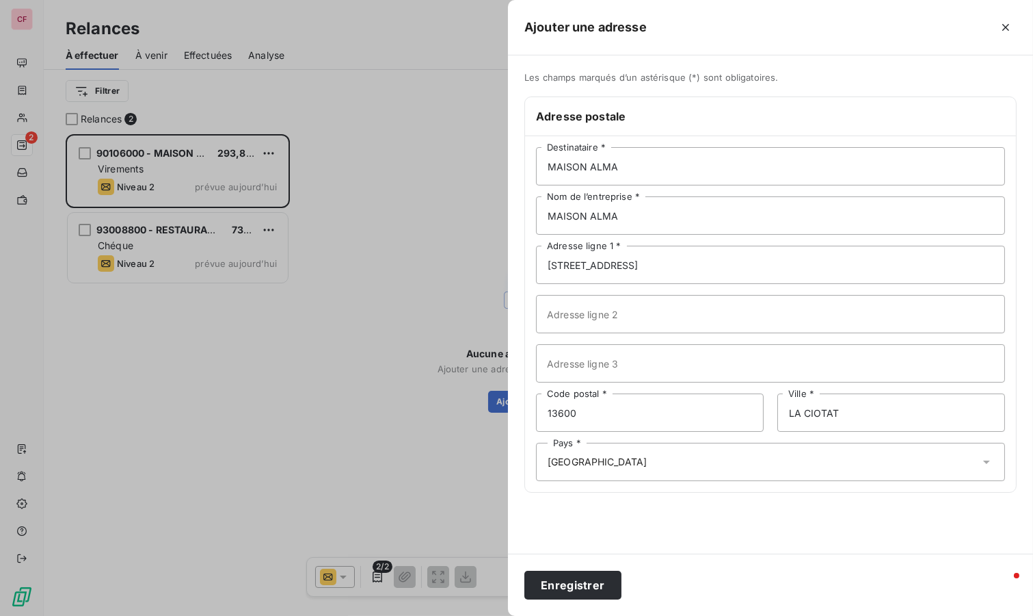
click at [590, 577] on button "Enregistrer" at bounding box center [573, 584] width 97 height 29
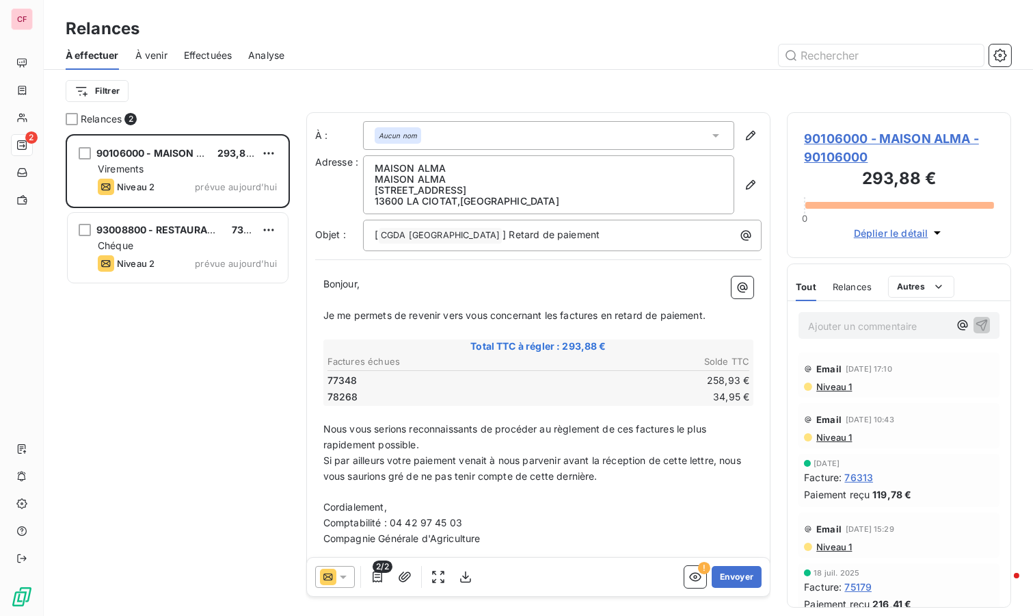
click at [265, 152] on html "CF 2 Relances À effectuer À venir Effectuées Analyse Filtrer Relances 2 9010600…" at bounding box center [516, 308] width 1033 height 616
click at [250, 181] on div "Replanifier cette action" at bounding box center [210, 180] width 122 height 22
select select "9"
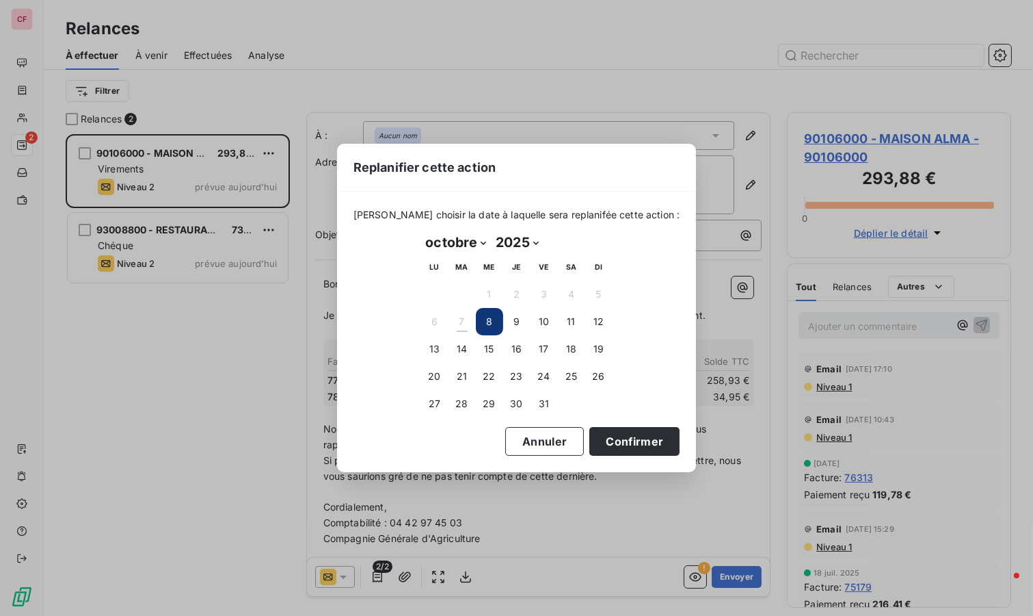
click at [450, 348] on button "14" at bounding box center [462, 348] width 27 height 27
click at [605, 433] on button "Confirmer" at bounding box center [635, 441] width 90 height 29
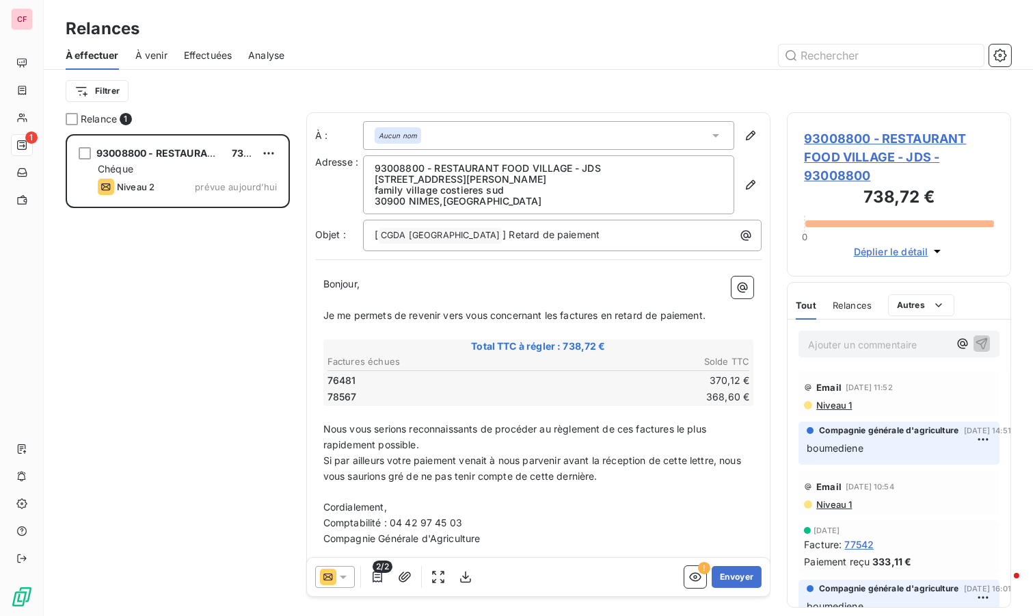
click at [835, 153] on span "93008800 - RESTAURANT FOOD VILLAGE - JDS - 93008800" at bounding box center [899, 156] width 190 height 55
click at [726, 571] on button "Envoyer" at bounding box center [737, 577] width 50 height 22
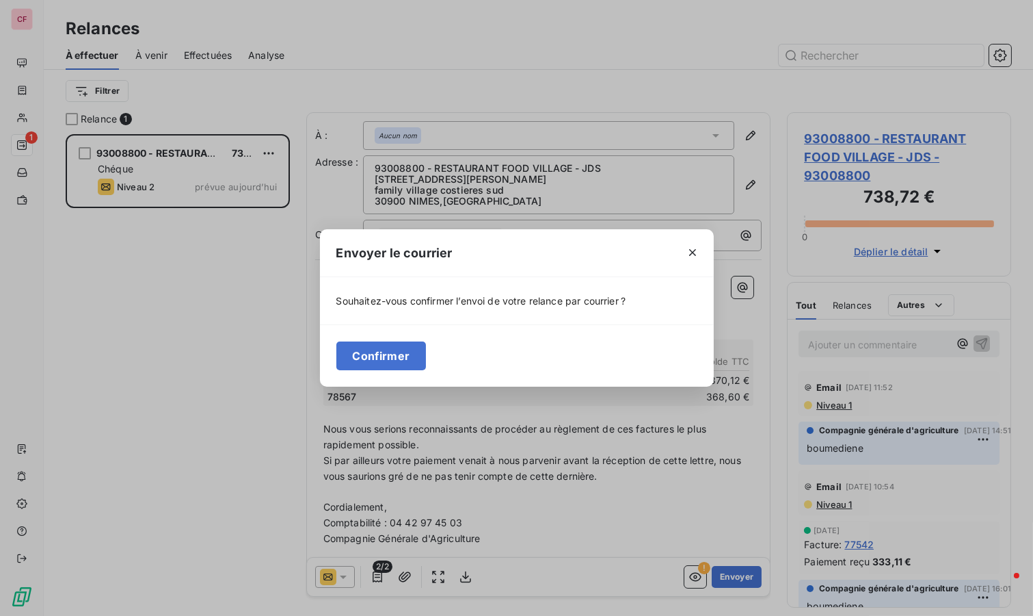
click at [408, 350] on button "Confirmer" at bounding box center [381, 355] width 90 height 29
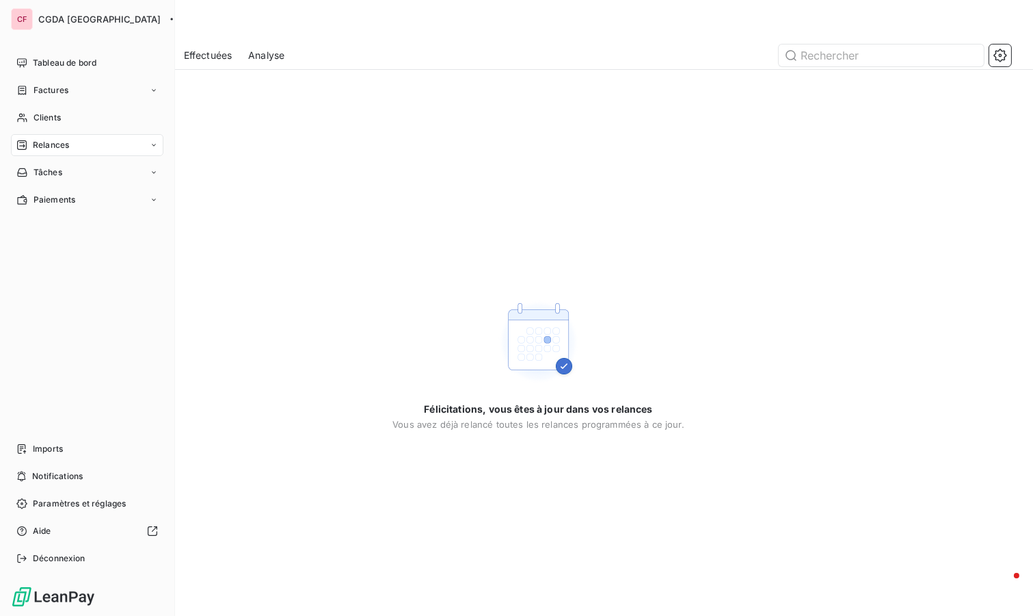
click at [57, 68] on span "Tableau de bord" at bounding box center [65, 63] width 64 height 12
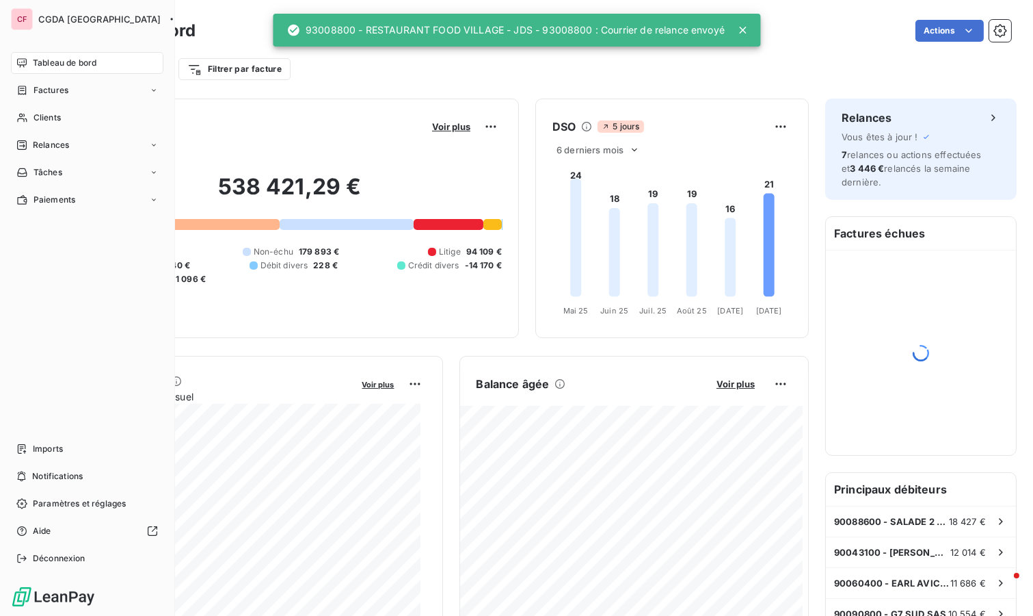
click at [57, 68] on span "Tableau de bord" at bounding box center [65, 63] width 64 height 12
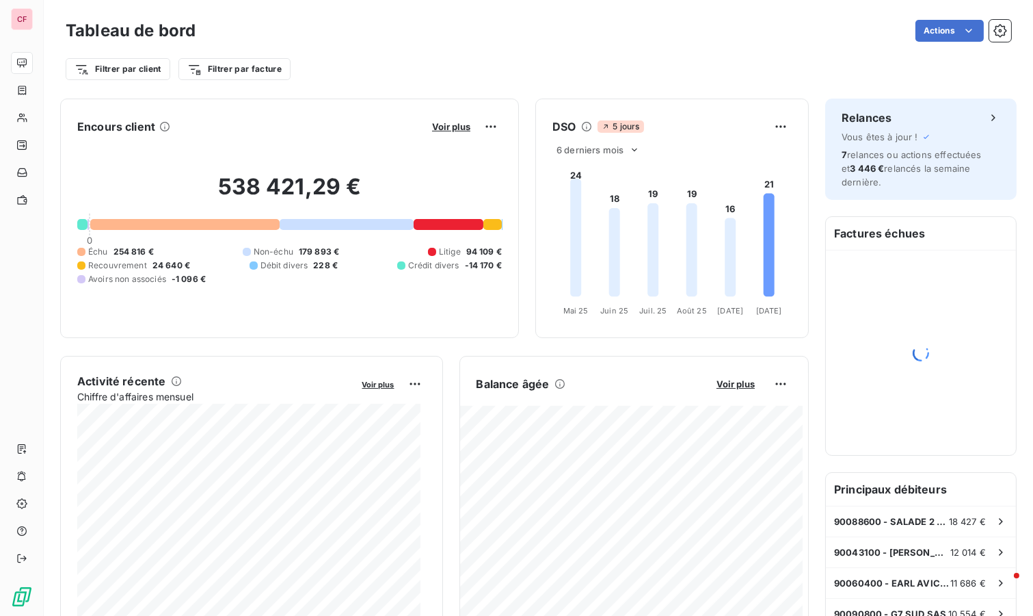
click at [764, 220] on icon at bounding box center [769, 245] width 11 height 103
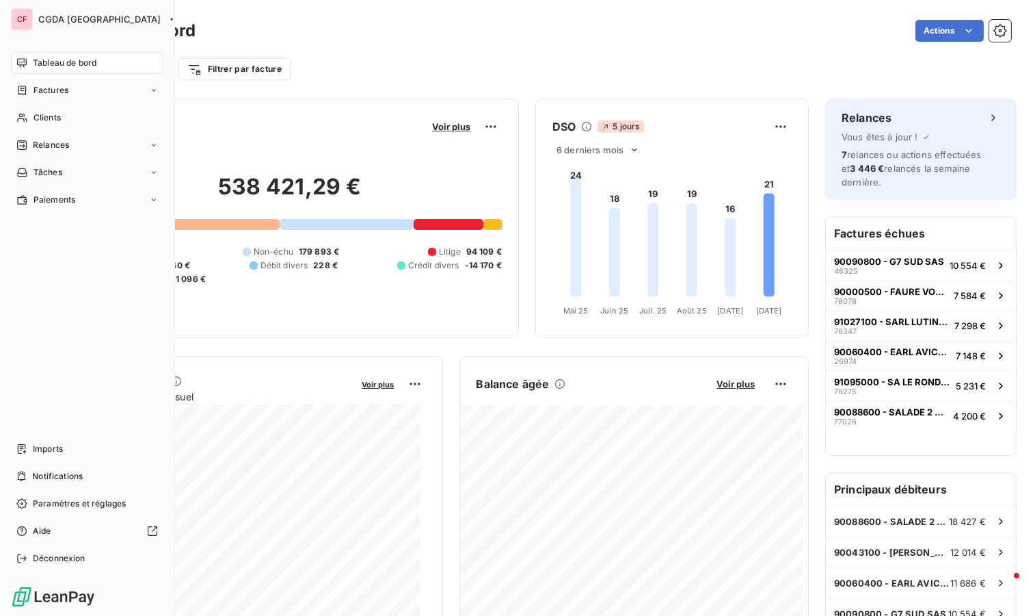
click at [46, 58] on span "Tableau de bord" at bounding box center [65, 63] width 64 height 12
click at [51, 122] on span "Clients" at bounding box center [47, 117] width 27 height 12
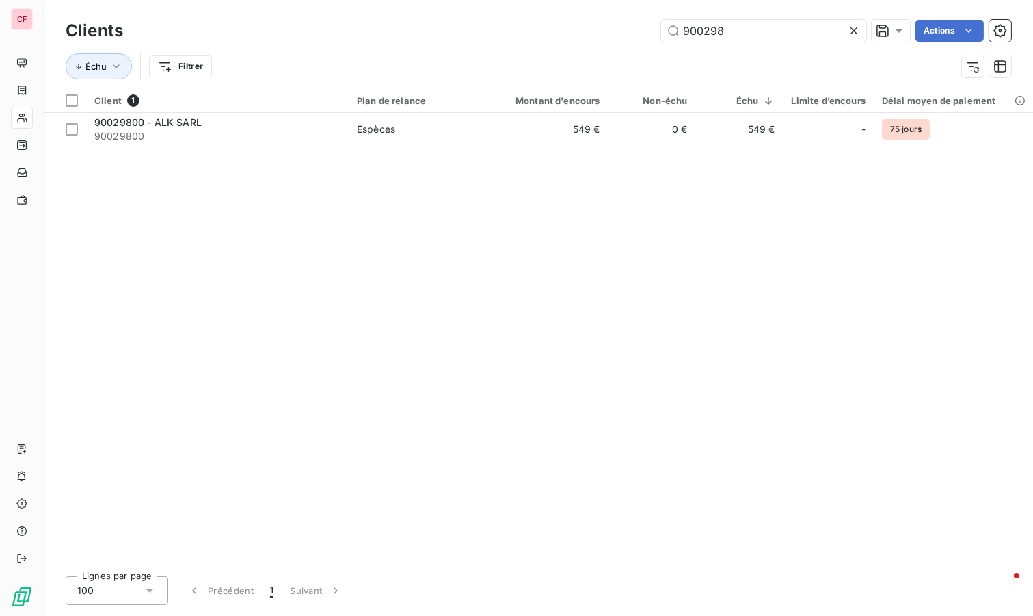
type input "900298"
click at [531, 125] on td "549 €" at bounding box center [550, 129] width 118 height 33
